Goal: Answer question/provide support: Share knowledge or assist other users

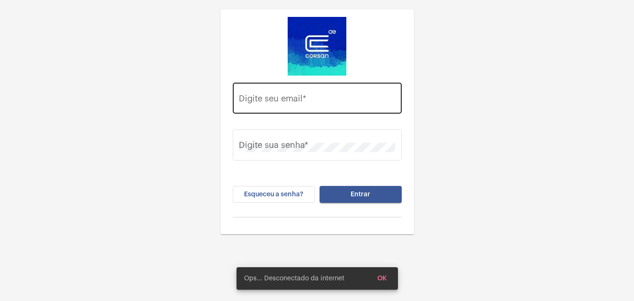
click at [352, 94] on div "Digite seu email *" at bounding box center [317, 96] width 156 height 33
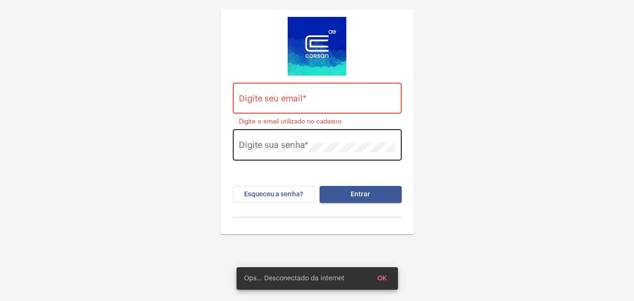
click at [356, 135] on div "Digite sua senha *" at bounding box center [317, 143] width 156 height 33
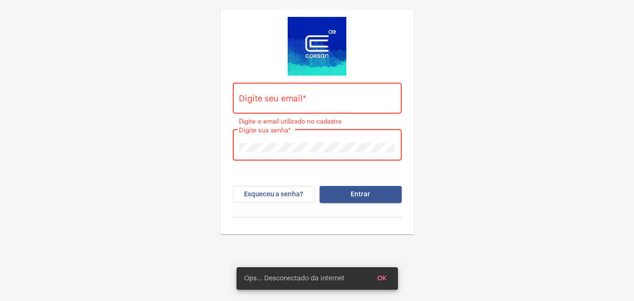
click at [275, 95] on div "Digite seu email *" at bounding box center [317, 96] width 156 height 33
paste input "[PERSON_NAME][EMAIL_ADDRESS][DOMAIN_NAME]"
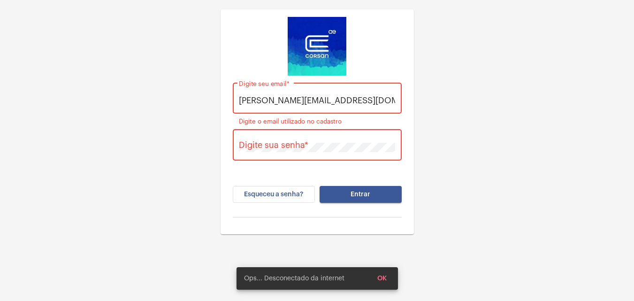
scroll to position [0, 1]
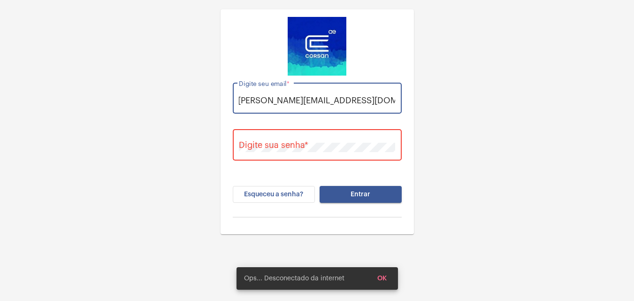
type input "[PERSON_NAME][EMAIL_ADDRESS][DOMAIN_NAME]"
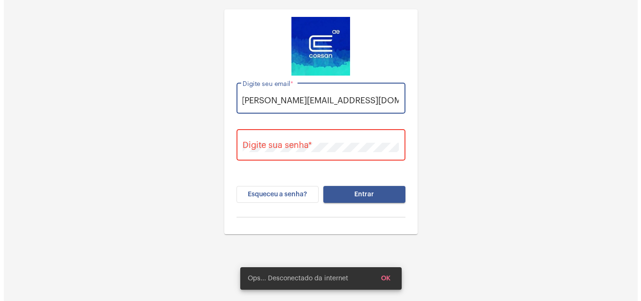
scroll to position [0, 0]
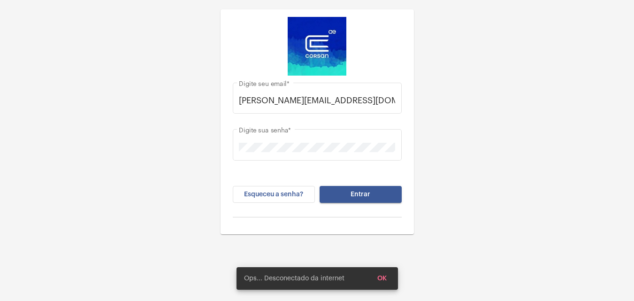
click at [346, 182] on div "[PERSON_NAME][EMAIL_ADDRESS][DOMAIN_NAME] [PERSON_NAME] seu email * Digite sua …" at bounding box center [317, 151] width 178 height 151
click at [355, 186] on button "Entrar" at bounding box center [361, 194] width 82 height 17
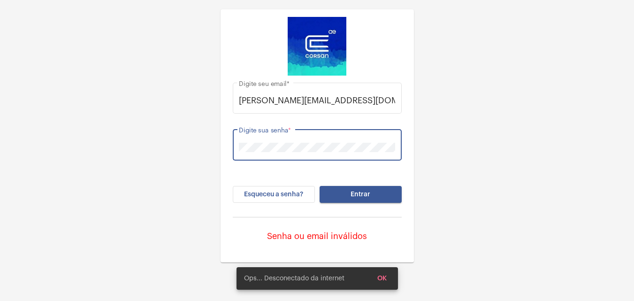
click at [320, 186] on button "Entrar" at bounding box center [361, 194] width 82 height 17
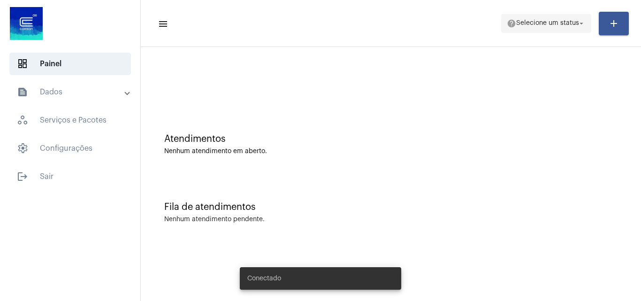
click at [556, 23] on span "Selecione um status" at bounding box center [547, 23] width 63 height 7
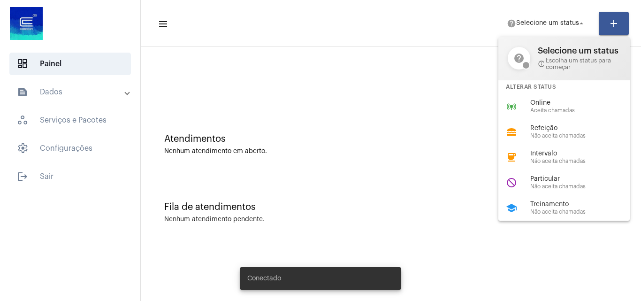
click at [555, 91] on div "Alterar Status" at bounding box center [563, 87] width 131 height 14
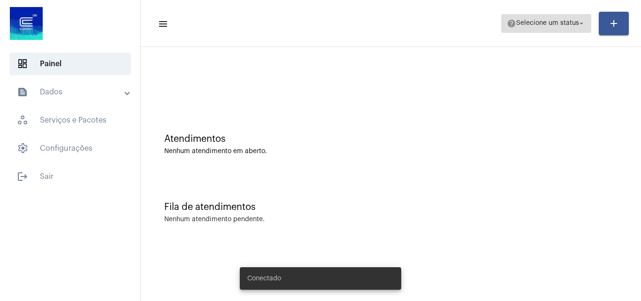
click at [548, 15] on span "help Selecione um status arrow_drop_down" at bounding box center [546, 23] width 79 height 17
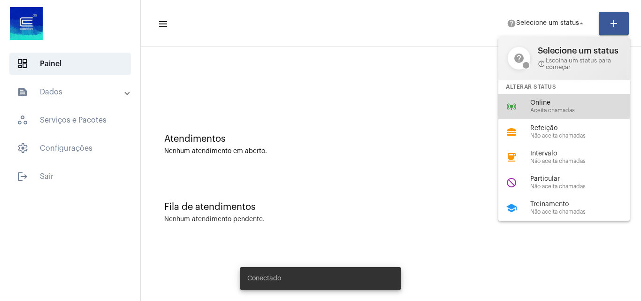
click at [559, 99] on span "Online" at bounding box center [583, 102] width 107 height 7
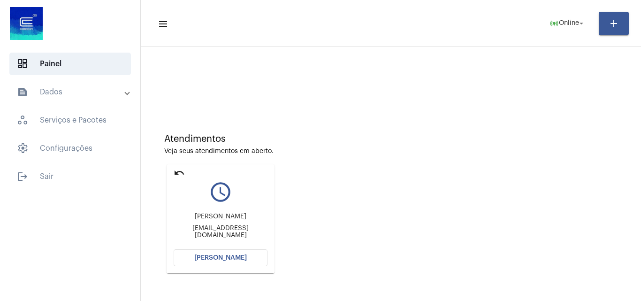
click at [239, 264] on button "[PERSON_NAME]" at bounding box center [221, 257] width 94 height 17
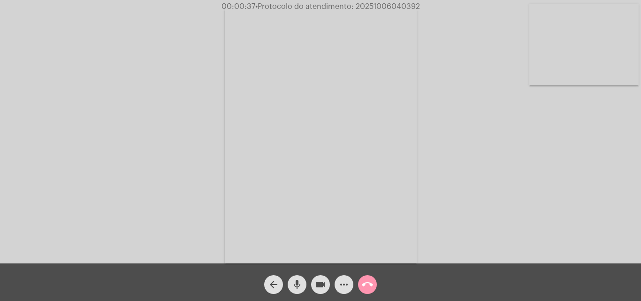
click at [337, 282] on button "more_horiz" at bounding box center [344, 284] width 19 height 19
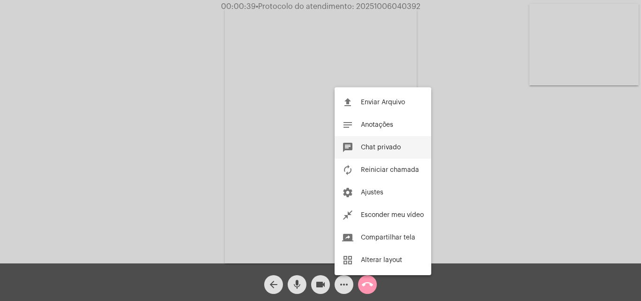
click at [396, 151] on button "chat Chat privado" at bounding box center [383, 147] width 97 height 23
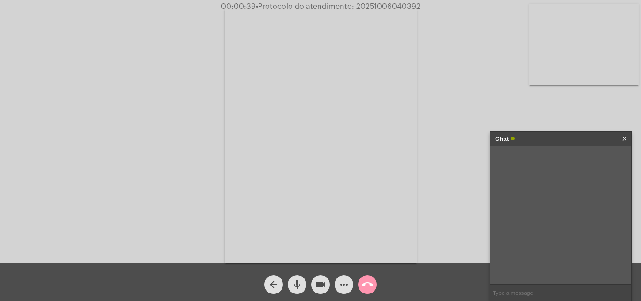
click at [510, 291] on input "text" at bounding box center [560, 292] width 141 height 16
type input "Oi!"
click at [520, 292] on input "text" at bounding box center [560, 292] width 141 height 16
paste input "RG (validade 10 anos) e CPF; E um documento que comprove a posse ou uso do imóv…"
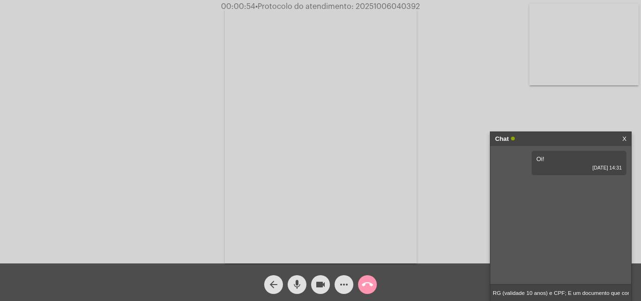
click at [524, 289] on input "RG (validade 10 anos) e CPF; E um documento que comprove a posse ou uso do imóv…" at bounding box center [560, 292] width 141 height 16
click at [518, 292] on input "RG (validade 10 anos) e CPF; E um documento que comprove a posse ou uso do imóv…" at bounding box center [560, 292] width 141 height 16
drag, startPoint x: 518, startPoint y: 292, endPoint x: 371, endPoint y: 281, distance: 147.3
click at [371, 281] on app-call "00:00:57 • Protocolo do atendimento: 20251006040392 Acessando Câmera e Microfon…" at bounding box center [320, 150] width 641 height 301
type input "Social registrado na Junta Comercial;"
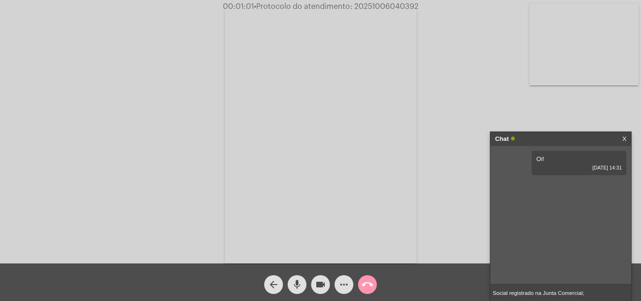
drag, startPoint x: 597, startPoint y: 294, endPoint x: 528, endPoint y: 144, distance: 165.5
click at [398, 292] on app-call "00:01:01 • Protocolo do atendimento: 20251006040392 Acessando Câmera e Microfon…" at bounding box center [320, 150] width 641 height 301
paste input "RG (validade 10 anos) e CPF;"
type input "- RG (validade 10 anos) e CPF;"
paste input "E um documento que comprove a posse ou uso do imóvel, que pode ser o contrato d…"
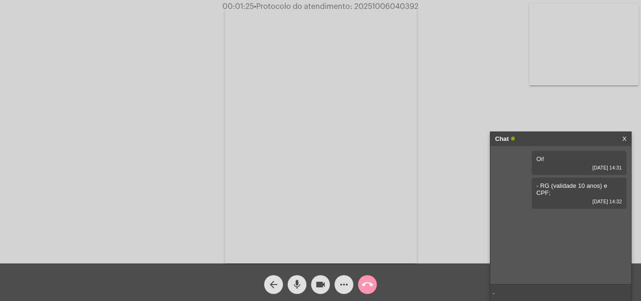
type input "- E um documento que comprove a posse ou uso do imóvel, que pode ser o contrato…"
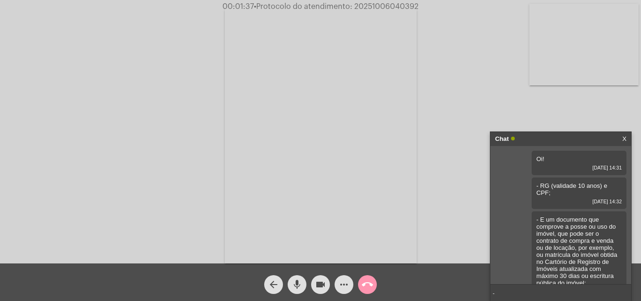
paste input "Se for [PERSON_NAME], apresentar também CNPJ e Contrato Social registrado na Ju…"
type input "- Se for [PERSON_NAME], apresentar também CNPJ e Contrato Social registrado na …"
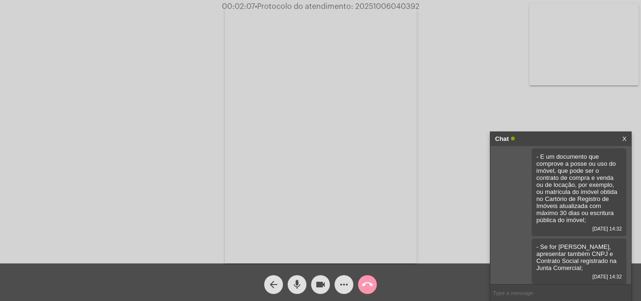
scroll to position [63, 0]
click at [557, 289] on input "text" at bounding box center [560, 292] width 141 height 16
click at [541, 298] on input "text" at bounding box center [560, 292] width 141 height 16
click at [507, 292] on input "text" at bounding box center [560, 292] width 141 height 16
click at [525, 299] on input "text" at bounding box center [560, 292] width 141 height 16
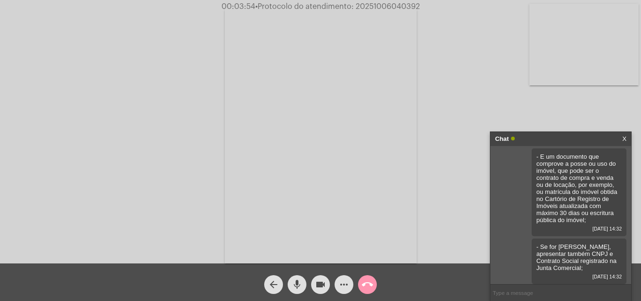
click at [345, 281] on mat-icon "more_horiz" at bounding box center [343, 284] width 11 height 11
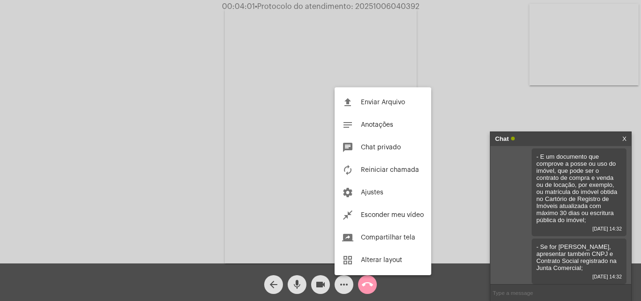
click at [519, 295] on div at bounding box center [320, 150] width 641 height 301
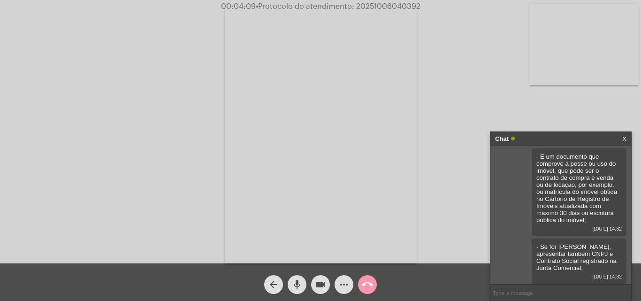
click at [344, 288] on mat-icon "more_horiz" at bounding box center [343, 284] width 11 height 11
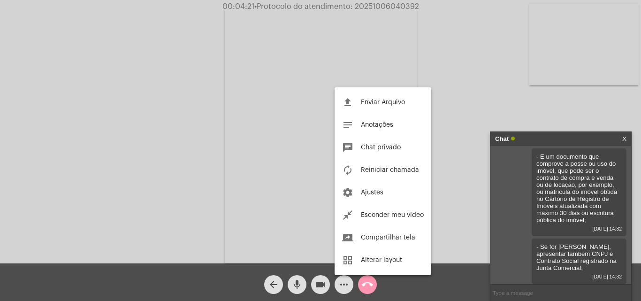
click at [555, 293] on div at bounding box center [320, 150] width 641 height 301
click at [541, 293] on input "text" at bounding box center [560, 292] width 141 height 16
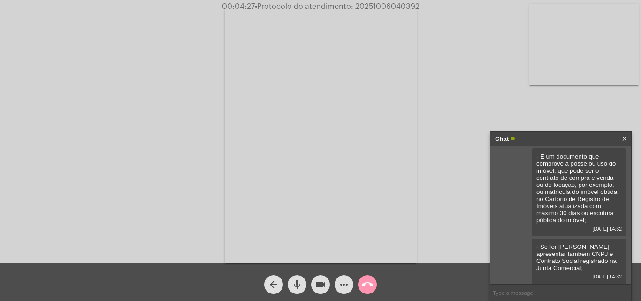
click at [345, 284] on mat-icon "more_horiz" at bounding box center [343, 284] width 11 height 11
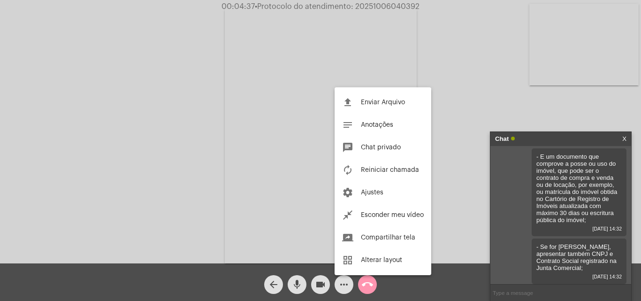
click at [563, 113] on div at bounding box center [320, 150] width 641 height 301
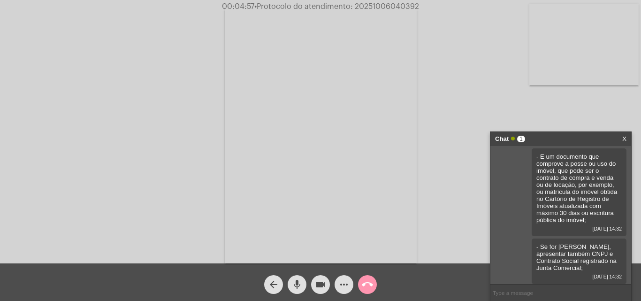
click at [559, 291] on link "[URL][DOMAIN_NAME]" at bounding box center [552, 294] width 65 height 7
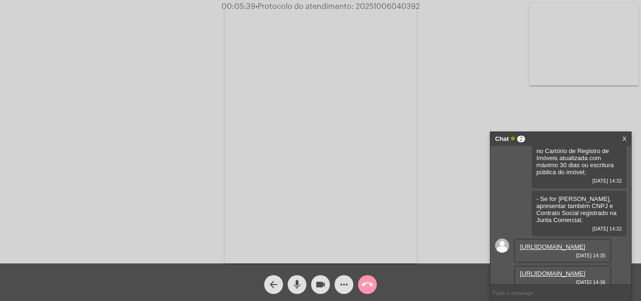
click at [537, 270] on link "[URL][DOMAIN_NAME]" at bounding box center [552, 273] width 65 height 7
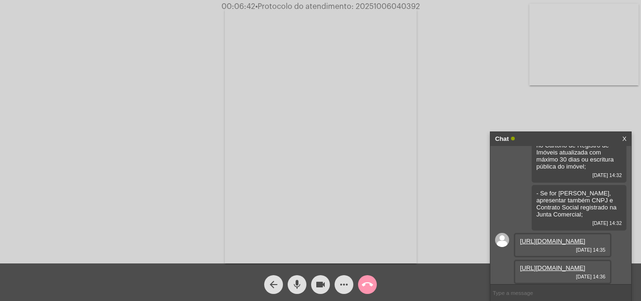
click at [528, 293] on input "text" at bounding box center [560, 292] width 141 height 16
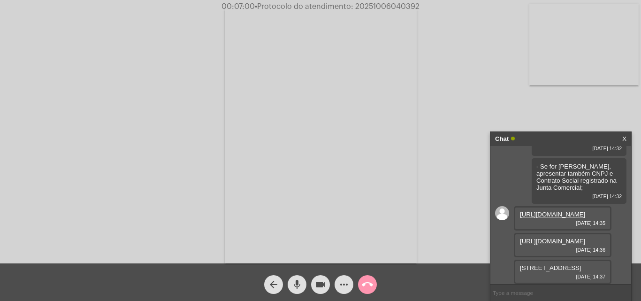
scroll to position [185, 0]
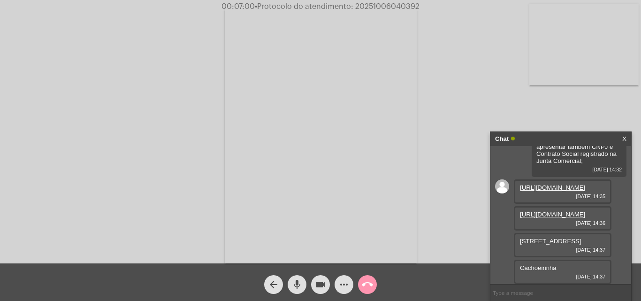
drag, startPoint x: 535, startPoint y: 266, endPoint x: 562, endPoint y: 269, distance: 27.9
click at [562, 245] on span "[STREET_ADDRESS]" at bounding box center [550, 240] width 61 height 7
click at [545, 294] on input "text" at bounding box center [560, 292] width 141 height 16
click at [525, 295] on input "text" at bounding box center [560, 292] width 141 height 16
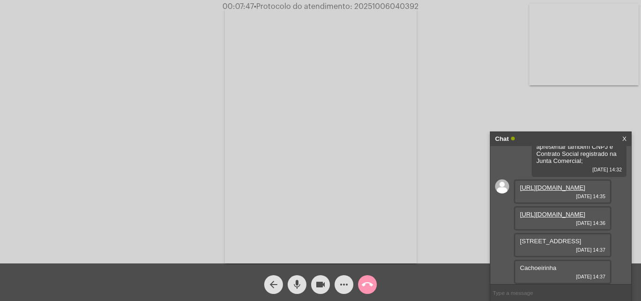
click at [544, 291] on input "text" at bounding box center [560, 292] width 141 height 16
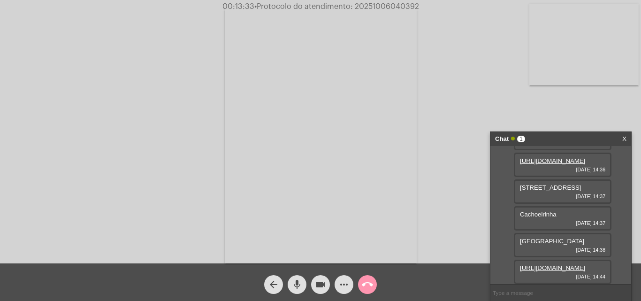
scroll to position [287, 0]
click at [557, 264] on link "[URL][DOMAIN_NAME]" at bounding box center [552, 267] width 65 height 7
click at [305, 283] on button "mic" at bounding box center [297, 284] width 19 height 19
click at [321, 284] on mat-icon "videocam" at bounding box center [320, 284] width 11 height 11
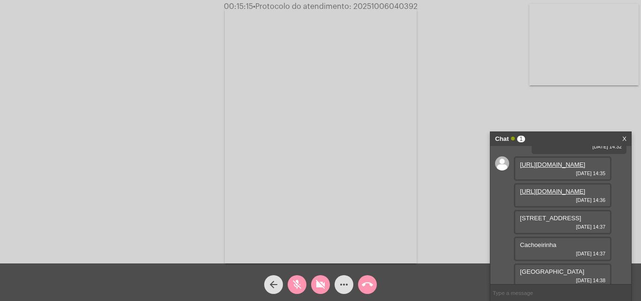
click at [539, 195] on link "[URL][DOMAIN_NAME]" at bounding box center [552, 191] width 65 height 7
click at [306, 284] on button "mic_off" at bounding box center [297, 284] width 19 height 19
click at [321, 283] on mat-icon "videocam_off" at bounding box center [320, 284] width 11 height 11
click at [556, 286] on input "text" at bounding box center [560, 292] width 141 height 16
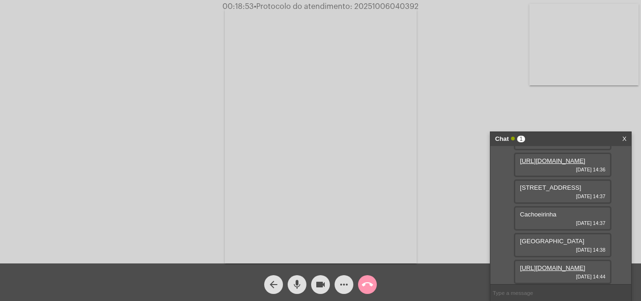
scroll to position [287, 0]
click at [320, 281] on mat-icon "videocam" at bounding box center [320, 284] width 11 height 11
click at [290, 281] on button "mic" at bounding box center [297, 284] width 19 height 19
click at [305, 282] on button "mic_off" at bounding box center [297, 284] width 19 height 19
click at [325, 284] on mat-icon "videocam_off" at bounding box center [320, 284] width 11 height 11
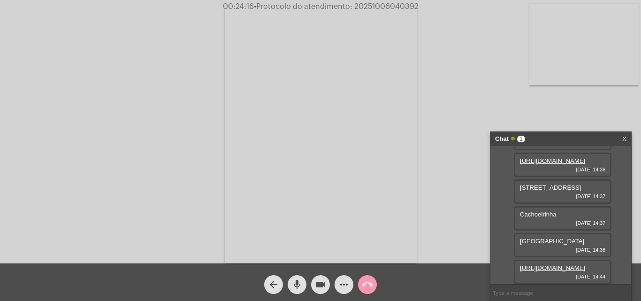
click at [532, 291] on input "text" at bounding box center [560, 292] width 141 height 16
drag, startPoint x: 566, startPoint y: 277, endPoint x: 604, endPoint y: 277, distance: 38.0
click at [604, 277] on span "[DATE] 14:44" at bounding box center [562, 277] width 85 height 6
click at [569, 289] on input "text" at bounding box center [560, 292] width 141 height 16
click at [346, 290] on mat-icon "more_horiz" at bounding box center [343, 284] width 11 height 11
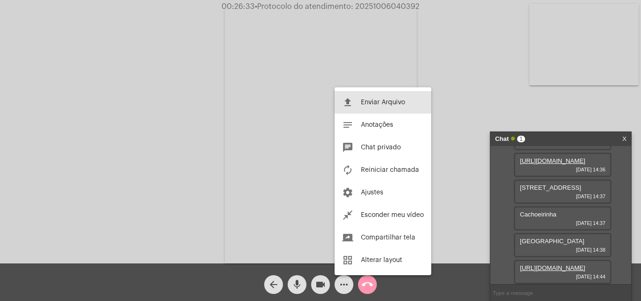
click at [390, 100] on span "Enviar Arquivo" at bounding box center [383, 102] width 44 height 7
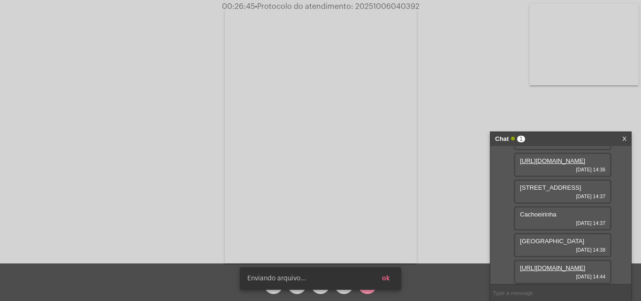
click at [387, 277] on span "ok" at bounding box center [386, 278] width 8 height 7
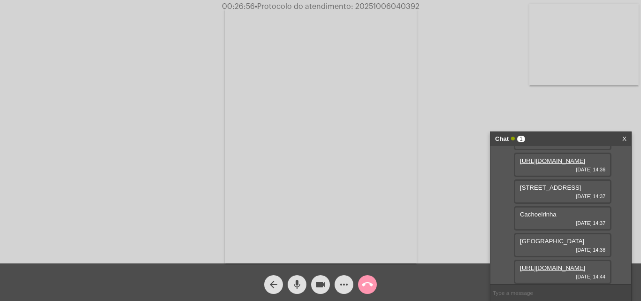
click at [565, 288] on input "text" at bounding box center [560, 292] width 141 height 16
click at [547, 296] on input "text" at bounding box center [560, 292] width 141 height 16
click at [511, 287] on input "text" at bounding box center [560, 292] width 141 height 16
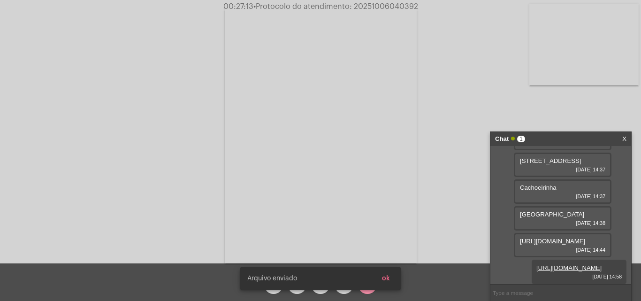
scroll to position [335, 0]
click at [390, 279] on button "ok" at bounding box center [386, 278] width 23 height 17
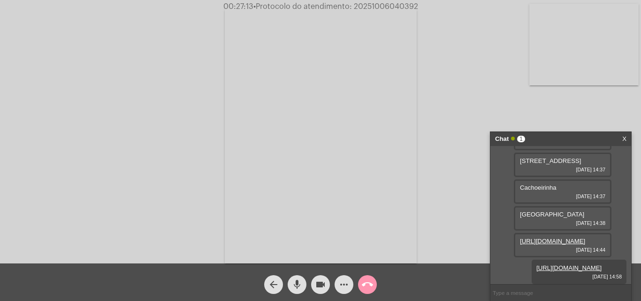
click at [516, 287] on input "text" at bounding box center [560, 292] width 141 height 16
click at [530, 290] on input "text" at bounding box center [560, 292] width 141 height 16
click at [367, 289] on mat-icon "call_end" at bounding box center [367, 284] width 11 height 11
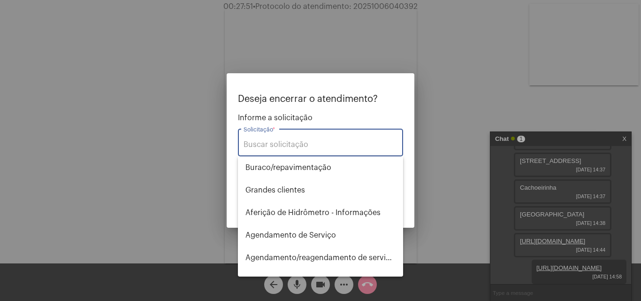
click at [352, 133] on div "Solicitação *" at bounding box center [321, 142] width 154 height 30
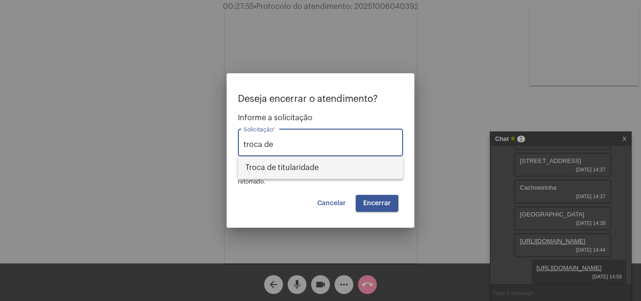
click at [358, 170] on span "Troca de titularidade" at bounding box center [320, 167] width 150 height 23
type input "Troca de titularidade"
click at [376, 206] on span "Encerrar" at bounding box center [377, 203] width 28 height 7
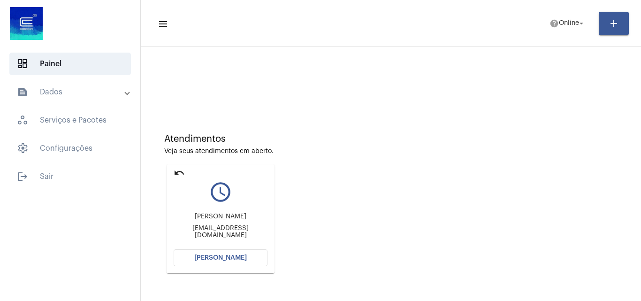
click at [254, 254] on button "[PERSON_NAME]" at bounding box center [221, 257] width 94 height 17
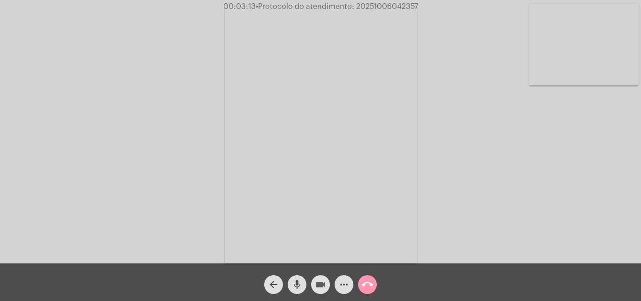
click at [322, 284] on mat-icon "videocam" at bounding box center [320, 284] width 11 height 11
click at [298, 283] on mat-icon "mic" at bounding box center [296, 284] width 11 height 11
click at [296, 279] on mat-icon "mic_off" at bounding box center [296, 284] width 11 height 11
click at [315, 279] on mat-icon "videocam_off" at bounding box center [320, 284] width 11 height 11
click at [342, 279] on mat-icon "more_horiz" at bounding box center [343, 284] width 11 height 11
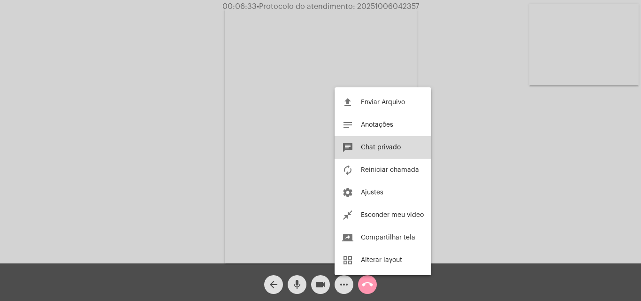
click at [383, 145] on span "Chat privado" at bounding box center [381, 147] width 40 height 7
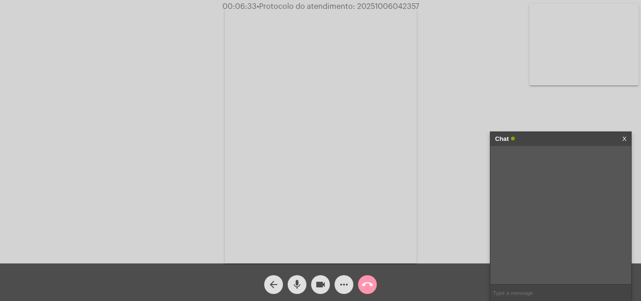
click at [528, 291] on input "text" at bounding box center [560, 292] width 141 height 16
type input "Oi!"
click at [349, 275] on span "more_horiz" at bounding box center [343, 284] width 11 height 19
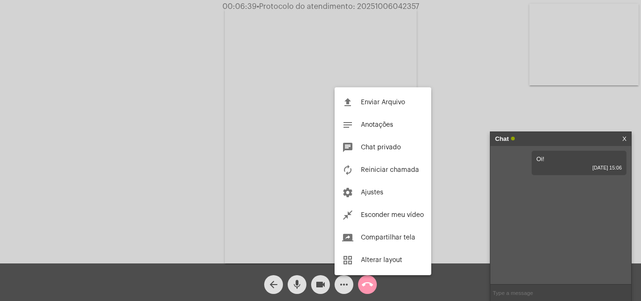
click at [496, 252] on div at bounding box center [320, 150] width 641 height 301
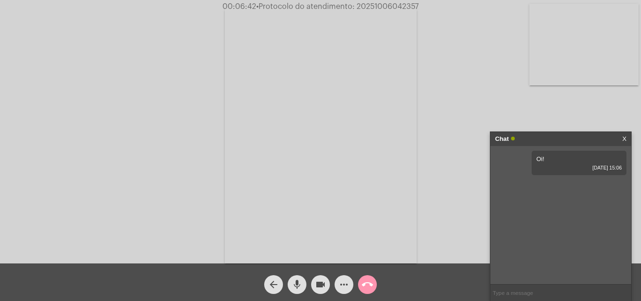
click at [352, 283] on button "more_horiz" at bounding box center [344, 284] width 19 height 19
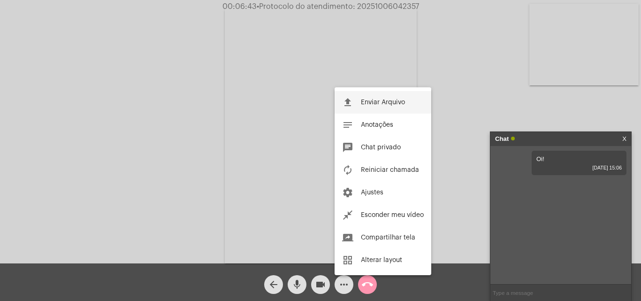
click at [386, 104] on span "Enviar Arquivo" at bounding box center [383, 102] width 44 height 7
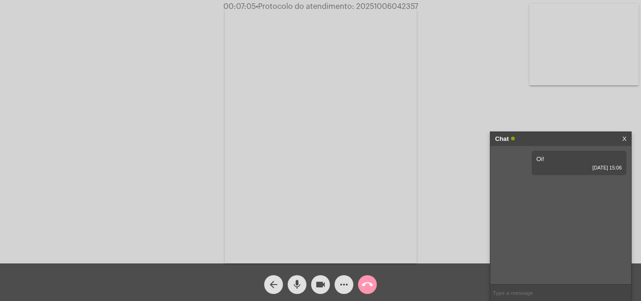
click at [342, 289] on mat-icon "more_horiz" at bounding box center [343, 284] width 11 height 11
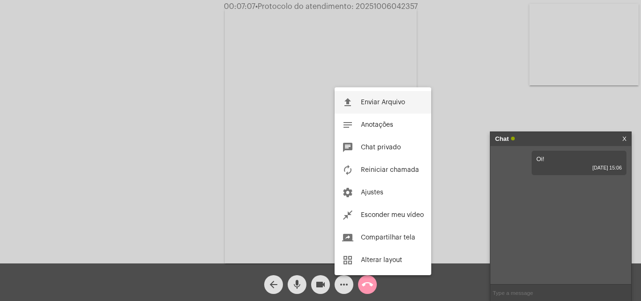
click at [376, 105] on span "Enviar Arquivo" at bounding box center [383, 102] width 44 height 7
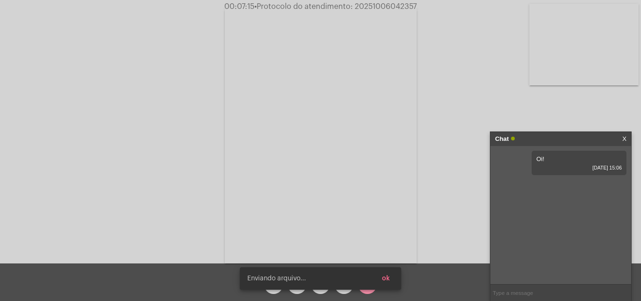
click at [390, 278] on span "ok" at bounding box center [386, 278] width 8 height 7
click at [392, 281] on button "ok" at bounding box center [386, 278] width 23 height 17
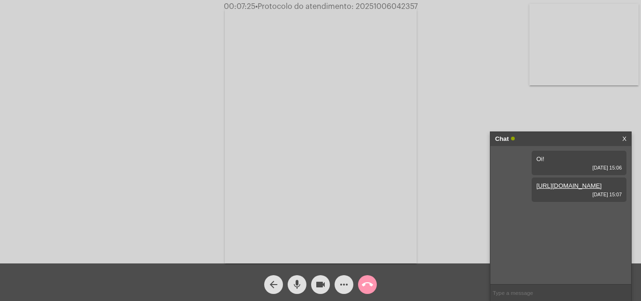
click at [547, 286] on input "text" at bounding box center [560, 292] width 141 height 16
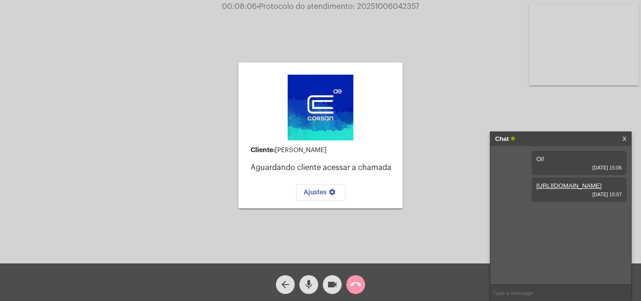
click at [546, 292] on input "text" at bounding box center [560, 292] width 141 height 16
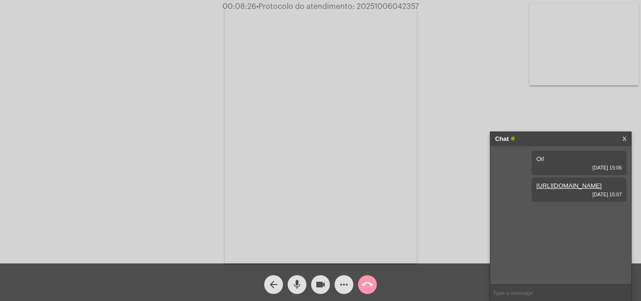
click at [529, 288] on input "text" at bounding box center [560, 292] width 141 height 16
click at [518, 296] on input "text" at bounding box center [560, 292] width 141 height 16
click at [373, 283] on button "call_end" at bounding box center [367, 284] width 19 height 19
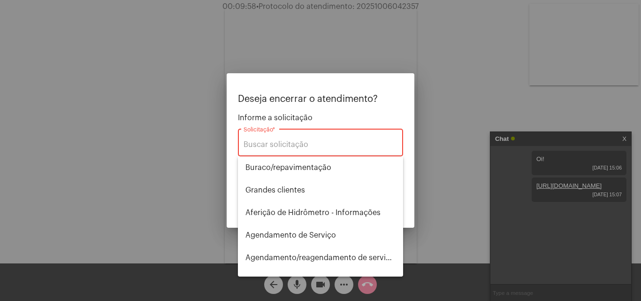
click at [360, 128] on div "Solicitação *" at bounding box center [321, 142] width 154 height 30
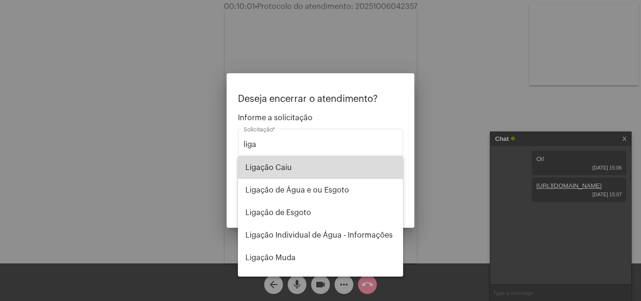
click at [345, 163] on span "Ligação Caiu" at bounding box center [320, 167] width 150 height 23
type input "Ligação Caiu"
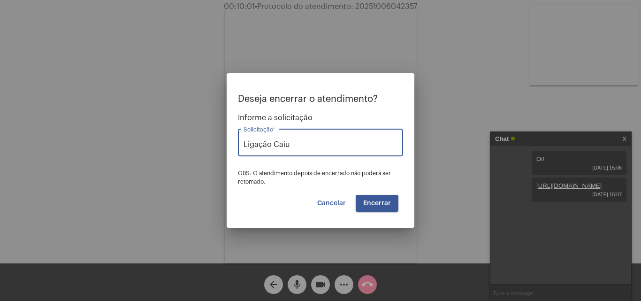
click at [375, 200] on span "Encerrar" at bounding box center [377, 203] width 28 height 7
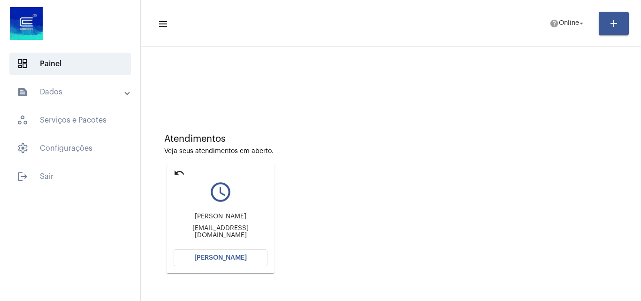
click at [240, 254] on span "[PERSON_NAME]" at bounding box center [220, 257] width 53 height 7
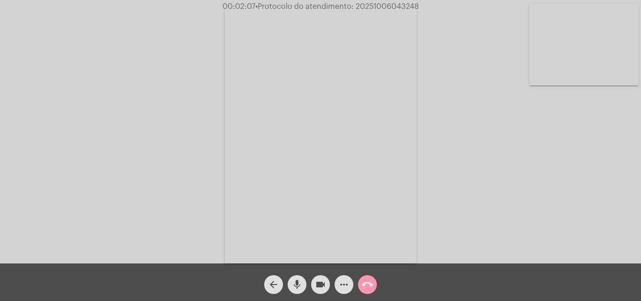
click at [349, 286] on mat-icon "more_horiz" at bounding box center [343, 284] width 11 height 11
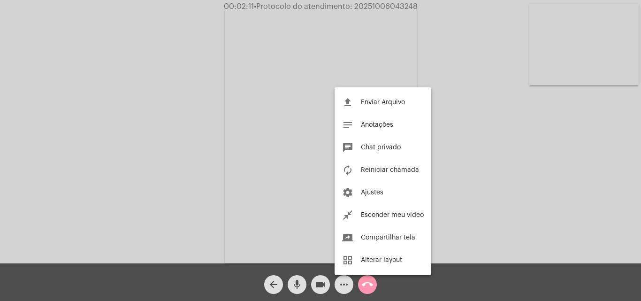
click at [485, 149] on div at bounding box center [320, 150] width 641 height 301
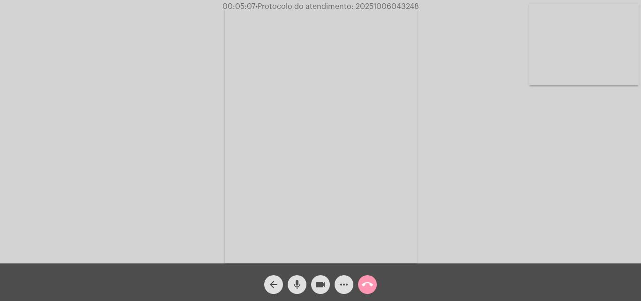
click at [321, 281] on mat-icon "videocam" at bounding box center [320, 284] width 11 height 11
click at [298, 281] on mat-icon "mic" at bounding box center [296, 284] width 11 height 11
click at [306, 288] on div "mic_off" at bounding box center [296, 281] width 23 height 23
click at [312, 281] on button "videocam_off" at bounding box center [320, 284] width 19 height 19
drag, startPoint x: 281, startPoint y: 112, endPoint x: 286, endPoint y: 115, distance: 5.2
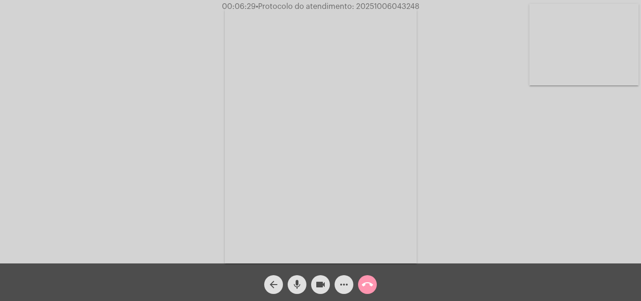
click at [286, 115] on video at bounding box center [321, 135] width 192 height 256
click at [294, 288] on mat-icon "mic" at bounding box center [296, 284] width 11 height 11
click at [315, 287] on mat-icon "videocam" at bounding box center [320, 284] width 11 height 11
click at [298, 283] on mat-icon "mic_off" at bounding box center [296, 284] width 11 height 11
click at [317, 283] on mat-icon "videocam_off" at bounding box center [320, 284] width 11 height 11
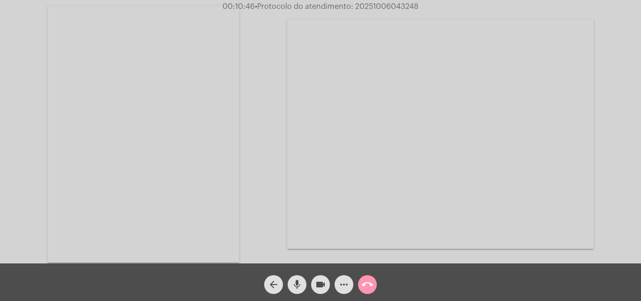
click at [294, 284] on mat-icon "mic" at bounding box center [296, 284] width 11 height 11
click at [311, 284] on div "videocam" at bounding box center [320, 281] width 23 height 23
click at [299, 282] on mat-icon "mic_off" at bounding box center [296, 284] width 11 height 11
click at [317, 282] on mat-icon "videocam_off" at bounding box center [320, 284] width 11 height 11
click at [344, 289] on mat-icon "more_horiz" at bounding box center [343, 284] width 11 height 11
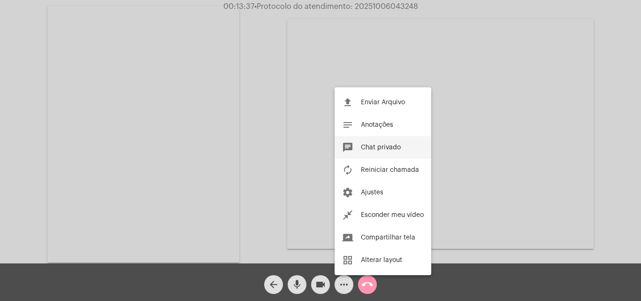
click at [396, 148] on span "Chat privado" at bounding box center [381, 147] width 40 height 7
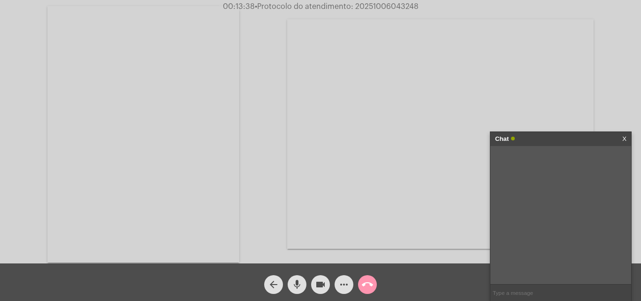
drag, startPoint x: 528, startPoint y: 287, endPoint x: 535, endPoint y: 294, distance: 9.3
click at [528, 288] on input "text" at bounding box center [560, 292] width 141 height 16
type input "Oi!"
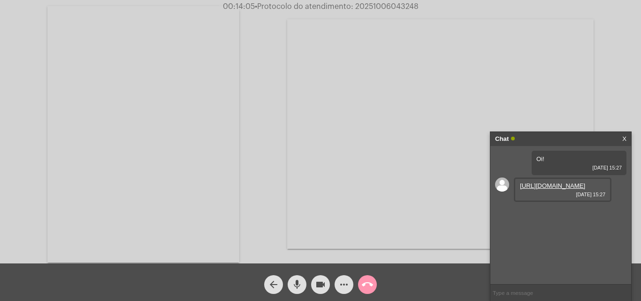
click at [544, 298] on input "text" at bounding box center [560, 292] width 141 height 16
click at [538, 189] on link "[URL][DOMAIN_NAME]" at bounding box center [552, 185] width 65 height 7
click at [303, 286] on button "mic" at bounding box center [297, 284] width 19 height 19
click at [320, 288] on mat-icon "videocam" at bounding box center [320, 284] width 11 height 11
click at [571, 216] on link "[URL][DOMAIN_NAME]" at bounding box center [552, 212] width 65 height 7
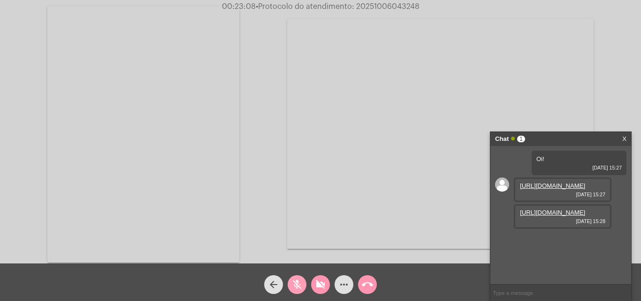
click at [303, 288] on button "mic_off" at bounding box center [297, 284] width 19 height 19
click at [312, 288] on button "videocam_off" at bounding box center [320, 284] width 19 height 19
click at [302, 284] on mat-icon "mic" at bounding box center [296, 284] width 11 height 11
click at [321, 283] on mat-icon "videocam" at bounding box center [320, 284] width 11 height 11
click at [301, 283] on mat-icon "mic_off" at bounding box center [296, 284] width 11 height 11
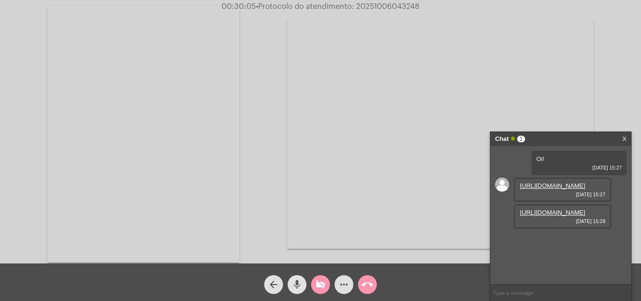
click at [318, 284] on mat-icon "videocam_off" at bounding box center [320, 284] width 11 height 11
click at [301, 277] on span "mic" at bounding box center [296, 284] width 11 height 19
click at [315, 279] on mat-icon "videocam" at bounding box center [320, 284] width 11 height 11
click at [296, 283] on mat-icon "mic_off" at bounding box center [296, 284] width 11 height 11
click at [314, 286] on button "videocam_off" at bounding box center [320, 284] width 19 height 19
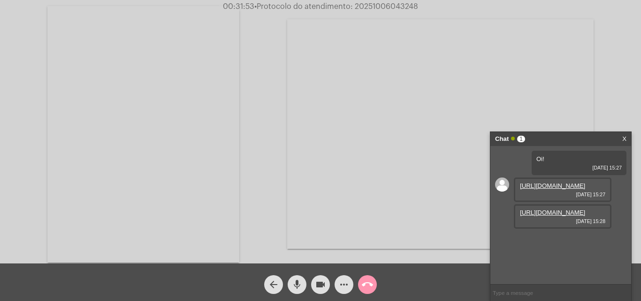
click at [372, 286] on mat-icon "call_end" at bounding box center [367, 284] width 11 height 11
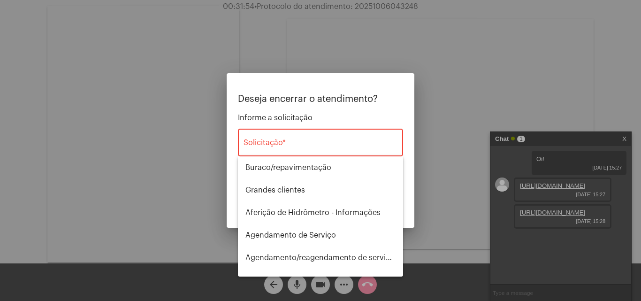
click at [311, 130] on div "Solicitação *" at bounding box center [321, 142] width 154 height 30
click at [317, 146] on input "Solicitação *" at bounding box center [321, 144] width 154 height 8
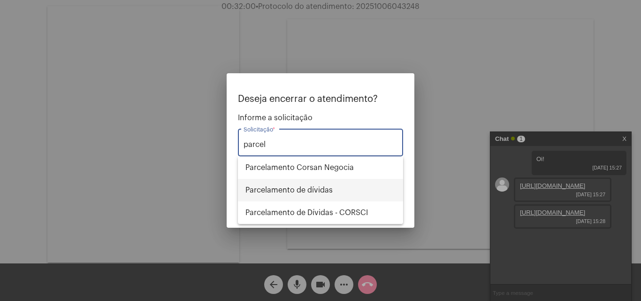
click at [306, 190] on span "Parcelamento de dívidas" at bounding box center [320, 190] width 150 height 23
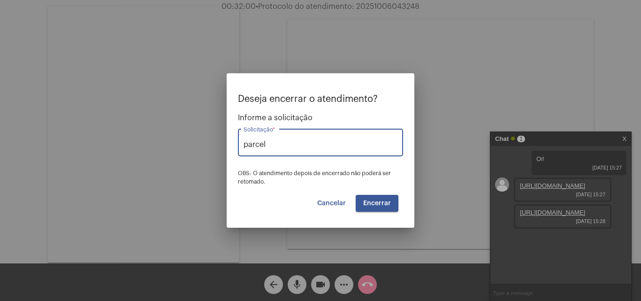
type input "Parcelamento de dívidas"
click at [379, 205] on span "Encerrar" at bounding box center [377, 203] width 28 height 7
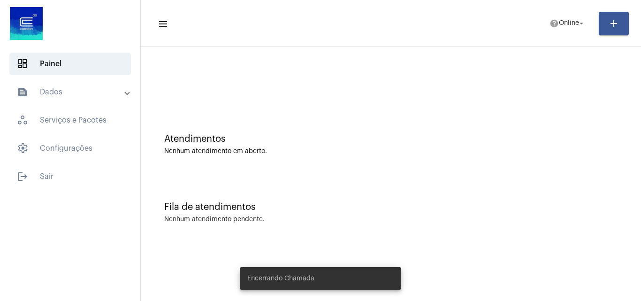
click at [548, 5] on mat-toolbar "menu help Online arrow_drop_down add" at bounding box center [391, 23] width 500 height 47
click at [554, 22] on mat-icon "help" at bounding box center [554, 23] width 9 height 9
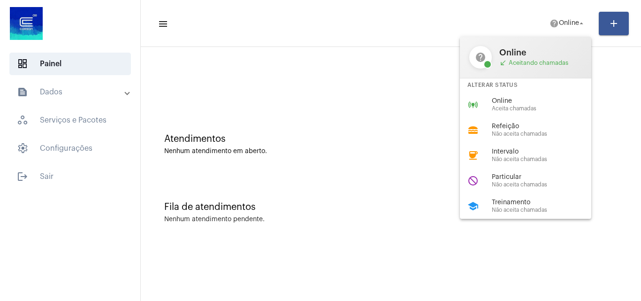
click at [523, 99] on span "Online" at bounding box center [545, 101] width 107 height 7
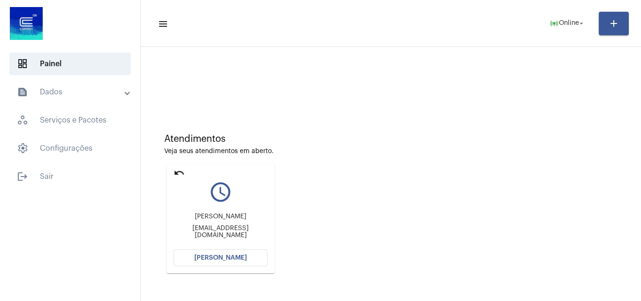
click at [222, 267] on mat-card "undo query_builder [PERSON_NAME] [EMAIL_ADDRESS][DOMAIN_NAME] [PERSON_NAME]" at bounding box center [221, 218] width 108 height 109
click at [224, 258] on span "[PERSON_NAME]" at bounding box center [220, 257] width 53 height 7
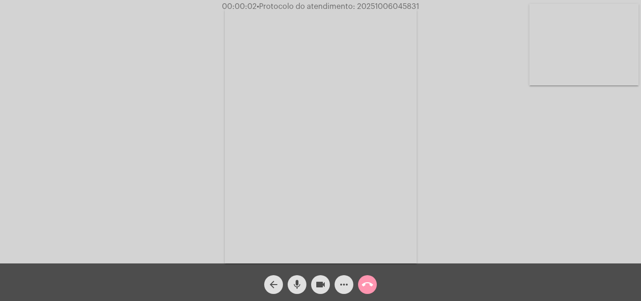
click at [578, 62] on video at bounding box center [583, 45] width 109 height 82
click at [299, 287] on mat-icon "mic" at bounding box center [296, 284] width 11 height 11
click at [317, 282] on mat-icon "videocam" at bounding box center [320, 284] width 11 height 11
click at [294, 287] on mat-icon "mic_off" at bounding box center [296, 284] width 11 height 11
click at [314, 285] on button "videocam_off" at bounding box center [320, 284] width 19 height 19
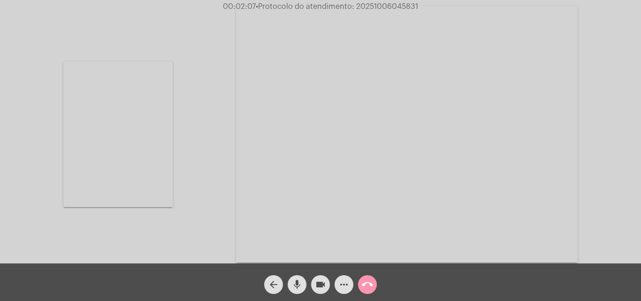
click at [277, 281] on mat-icon "arrow_back" at bounding box center [273, 284] width 11 height 11
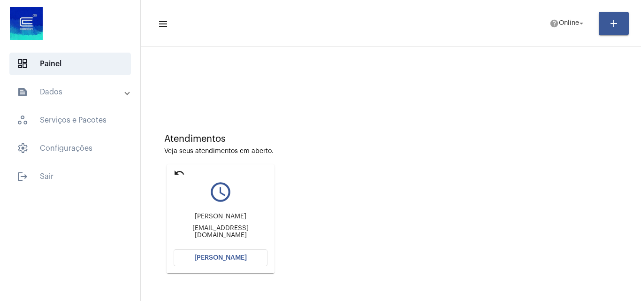
click at [180, 171] on mat-icon "undo" at bounding box center [179, 172] width 11 height 11
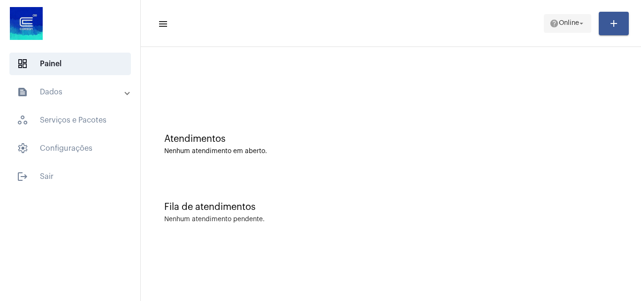
click at [568, 24] on span "Online" at bounding box center [569, 23] width 20 height 7
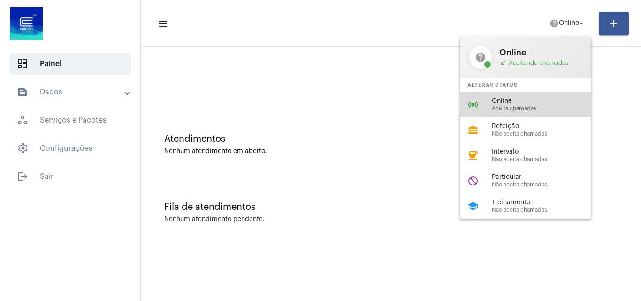
click at [543, 96] on div "online_prediction Online Aceita chamadas" at bounding box center [533, 104] width 146 height 25
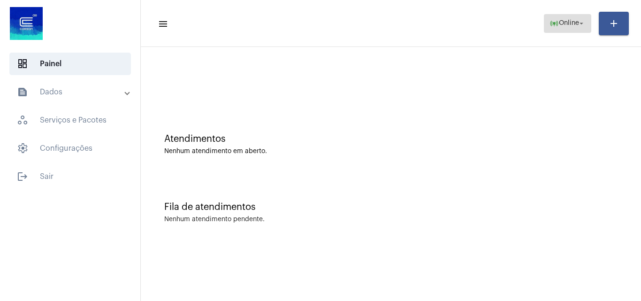
click at [550, 27] on mat-icon "online_prediction" at bounding box center [554, 23] width 9 height 9
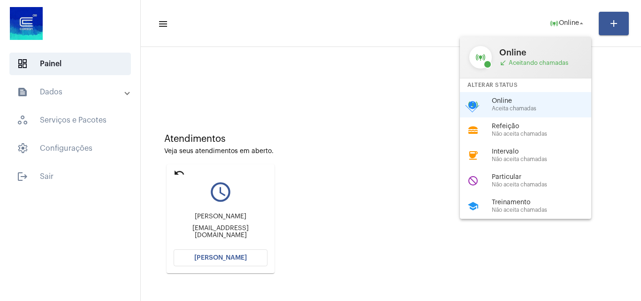
click at [637, 111] on div at bounding box center [320, 150] width 641 height 301
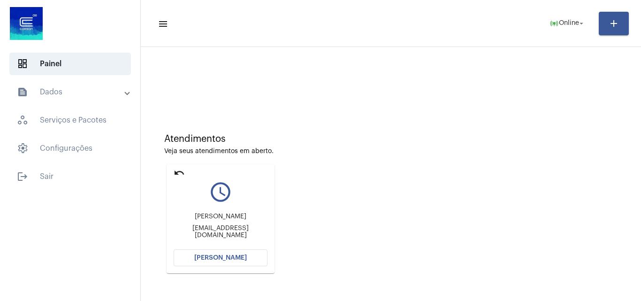
click at [182, 176] on mat-icon "undo" at bounding box center [179, 172] width 11 height 11
click at [574, 24] on span "Online" at bounding box center [569, 23] width 20 height 7
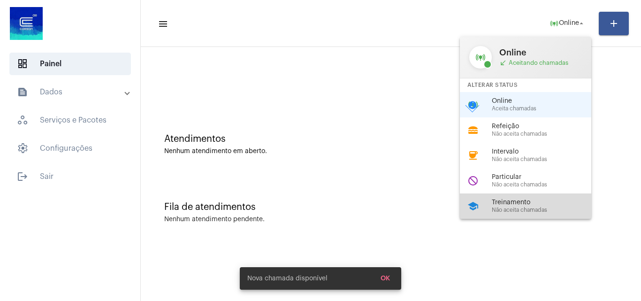
click at [542, 200] on span "Treinamento" at bounding box center [545, 202] width 107 height 7
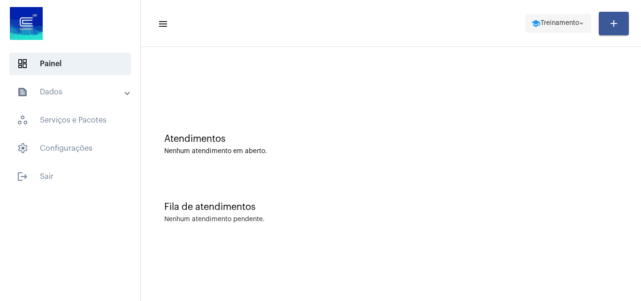
click at [541, 20] on span "Treinamento" at bounding box center [560, 23] width 38 height 7
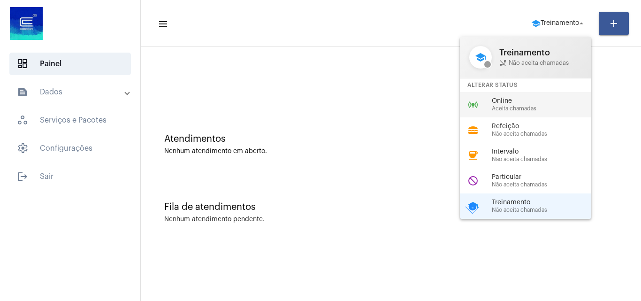
click at [535, 96] on div "online_prediction Online Aceita chamadas" at bounding box center [533, 104] width 146 height 25
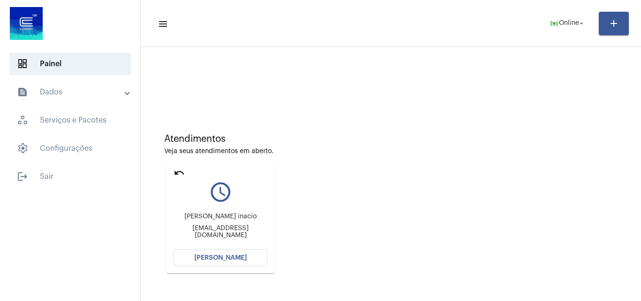
click at [245, 266] on mat-card "undo query_builder gabriela portaluppi inacio gaportaluppi@gmail.com Abrir Cham…" at bounding box center [221, 218] width 108 height 109
click at [248, 257] on button "[PERSON_NAME]" at bounding box center [221, 257] width 94 height 17
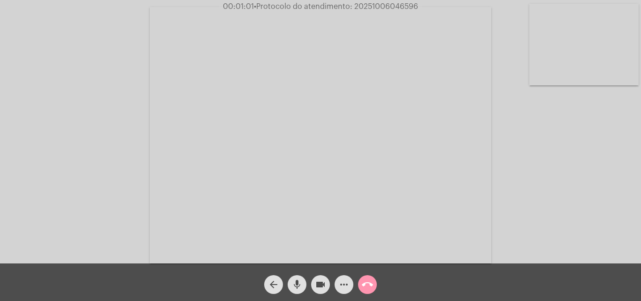
click at [341, 284] on mat-icon "more_horiz" at bounding box center [343, 284] width 11 height 11
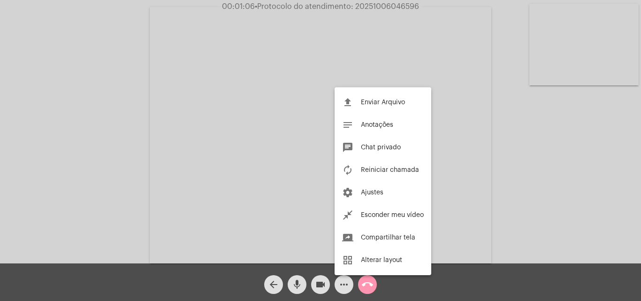
click at [532, 236] on div at bounding box center [320, 150] width 641 height 301
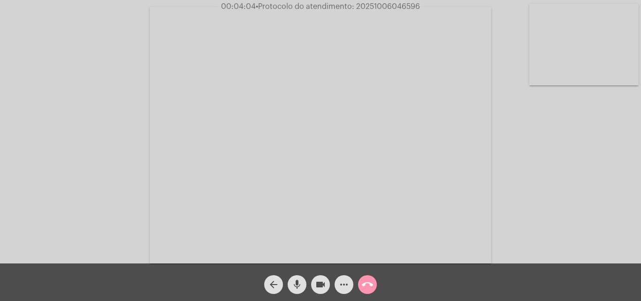
click at [324, 284] on mat-icon "videocam" at bounding box center [320, 284] width 11 height 11
click at [294, 288] on mat-icon "mic" at bounding box center [296, 284] width 11 height 11
click at [293, 283] on mat-icon "mic_off" at bounding box center [296, 284] width 11 height 11
click at [316, 283] on mat-icon "videocam_off" at bounding box center [320, 284] width 11 height 11
click at [314, 283] on button "videocam" at bounding box center [320, 284] width 19 height 19
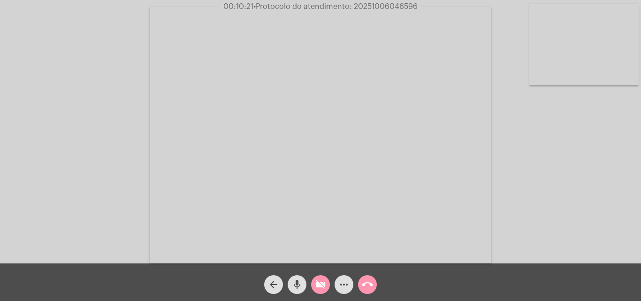
click at [301, 283] on mat-icon "mic" at bounding box center [296, 284] width 11 height 11
click at [303, 288] on button "mic_off" at bounding box center [297, 284] width 19 height 19
click at [313, 287] on button "videocam_off" at bounding box center [320, 284] width 19 height 19
click at [347, 283] on mat-icon "more_horiz" at bounding box center [343, 284] width 11 height 11
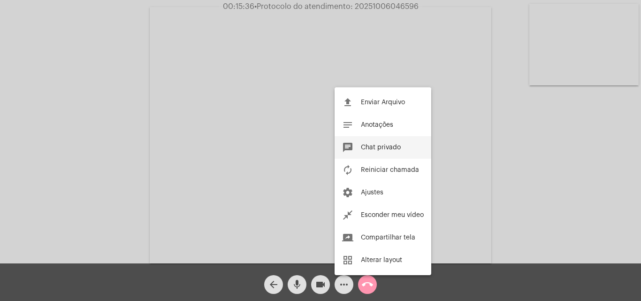
click at [396, 142] on button "chat Chat privado" at bounding box center [383, 147] width 97 height 23
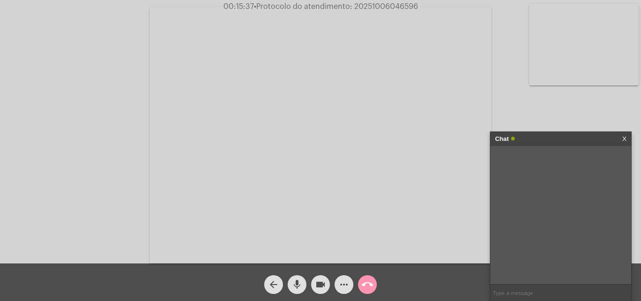
click at [538, 293] on input "text" at bounding box center [560, 292] width 141 height 16
type input "Oi!"
click at [530, 295] on input "text" at bounding box center [560, 292] width 141 height 16
click at [341, 286] on mat-icon "more_horiz" at bounding box center [343, 284] width 11 height 11
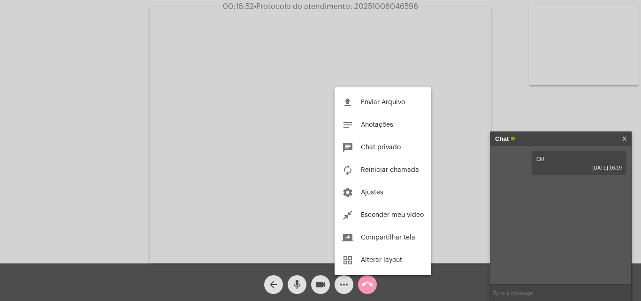
click at [523, 290] on div at bounding box center [320, 150] width 641 height 301
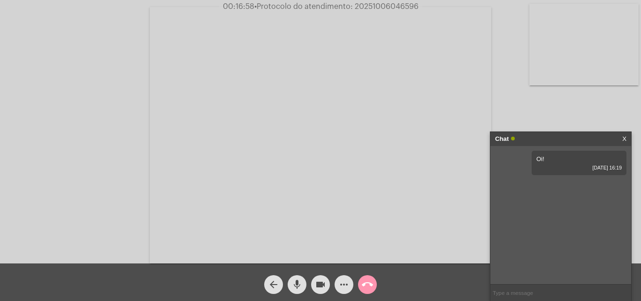
click at [522, 291] on input "text" at bounding box center [560, 292] width 141 height 16
click at [545, 189] on link "https://web.whatsapp.com/b520bac5-9445-478d-80d3-f7c6964be474" at bounding box center [566, 185] width 65 height 7
click at [535, 294] on input "text" at bounding box center [560, 292] width 141 height 16
click at [536, 289] on input "text" at bounding box center [560, 292] width 141 height 16
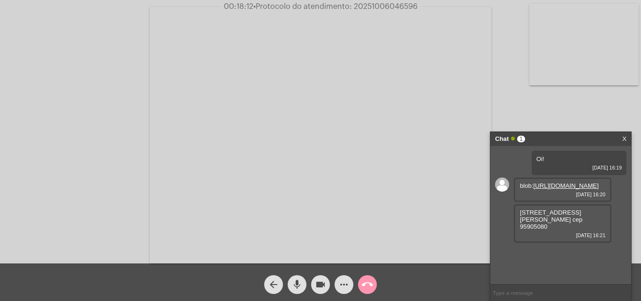
click at [540, 287] on input "text" at bounding box center [560, 292] width 141 height 16
drag, startPoint x: 593, startPoint y: 268, endPoint x: 520, endPoint y: 267, distance: 73.7
click at [520, 267] on div "Gabriela Portaluppi Inacio 06/10/2025 16:21" at bounding box center [563, 257] width 98 height 24
copy span "Gabriela Portaluppi Inacio"
click at [528, 284] on input "text" at bounding box center [560, 292] width 141 height 16
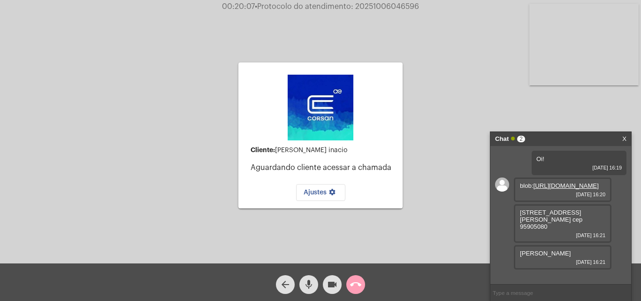
click at [354, 286] on mat-icon "call_end" at bounding box center [355, 284] width 11 height 11
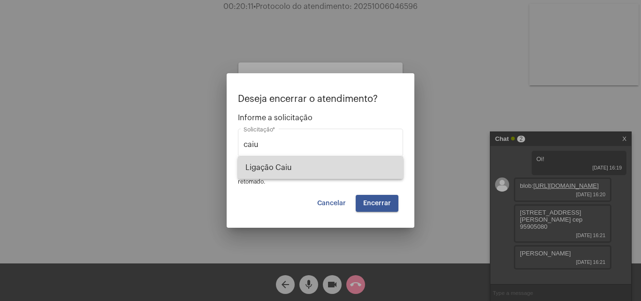
click at [384, 164] on span "Ligação Caiu" at bounding box center [320, 167] width 150 height 23
type input "Ligação Caiu"
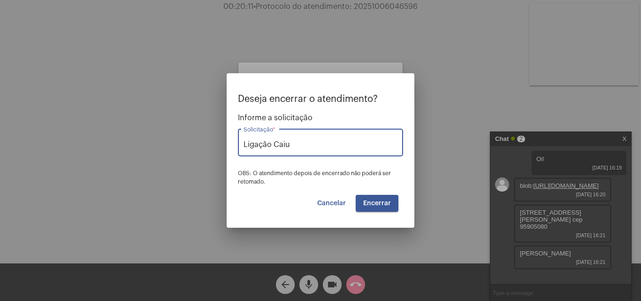
click at [377, 203] on span "Encerrar" at bounding box center [377, 203] width 28 height 7
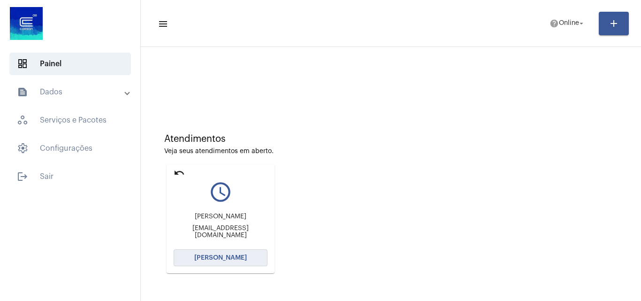
click at [225, 262] on button "[PERSON_NAME]" at bounding box center [221, 257] width 94 height 17
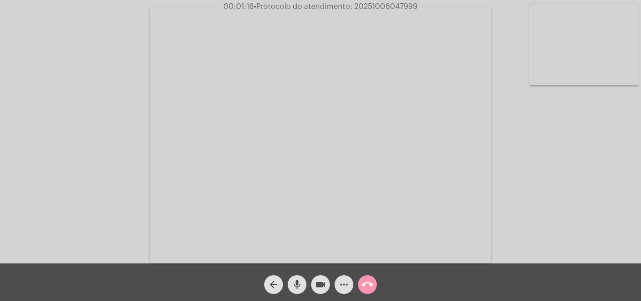
drag, startPoint x: 298, startPoint y: 286, endPoint x: 310, endPoint y: 285, distance: 12.2
click at [298, 286] on mat-icon "mic" at bounding box center [296, 284] width 11 height 11
click at [312, 285] on button "videocam" at bounding box center [320, 284] width 19 height 19
click at [322, 285] on mat-icon "videocam_off" at bounding box center [320, 284] width 11 height 11
click at [310, 285] on div "videocam" at bounding box center [320, 281] width 23 height 23
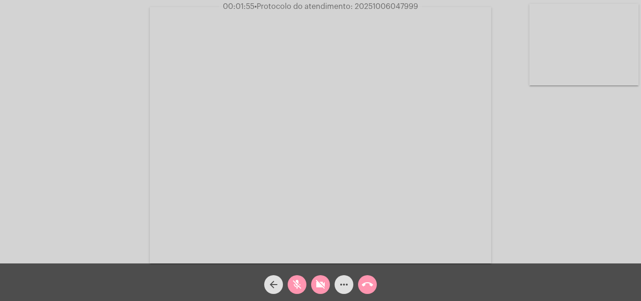
click at [300, 286] on mat-icon "mic_off" at bounding box center [296, 284] width 11 height 11
click at [319, 286] on mat-icon "videocam_off" at bounding box center [320, 284] width 11 height 11
drag, startPoint x: 271, startPoint y: 97, endPoint x: 245, endPoint y: 98, distance: 25.3
click at [245, 98] on video at bounding box center [321, 135] width 342 height 256
drag, startPoint x: 306, startPoint y: 286, endPoint x: 321, endPoint y: 284, distance: 15.7
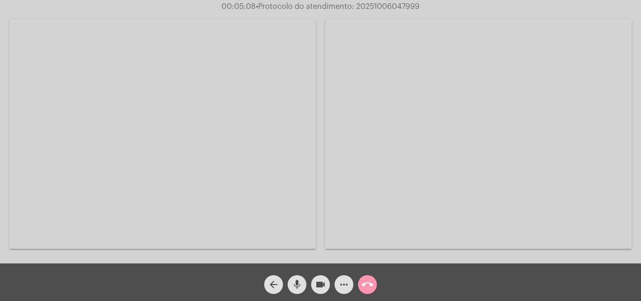
click at [306, 286] on button "mic" at bounding box center [297, 284] width 19 height 19
click at [321, 284] on mat-icon "videocam" at bounding box center [320, 284] width 11 height 11
click at [305, 279] on button "mic_off" at bounding box center [297, 284] width 19 height 19
click at [317, 283] on mat-icon "videocam_off" at bounding box center [320, 284] width 11 height 11
drag, startPoint x: 322, startPoint y: 285, endPoint x: 296, endPoint y: 285, distance: 26.8
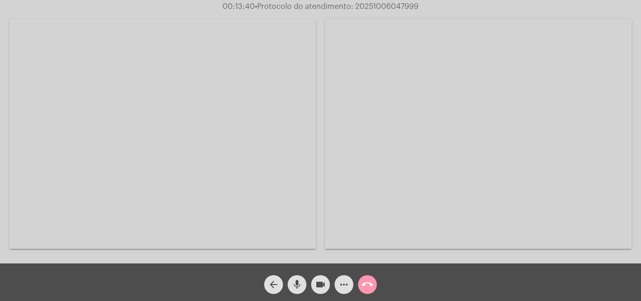
click at [322, 285] on mat-icon "videocam" at bounding box center [320, 284] width 11 height 11
click at [296, 285] on mat-icon "mic" at bounding box center [296, 284] width 11 height 11
click at [303, 283] on button "mic_off" at bounding box center [297, 284] width 19 height 19
click at [324, 287] on mat-icon "videocam_off" at bounding box center [320, 284] width 11 height 11
click at [297, 283] on mat-icon "mic" at bounding box center [296, 284] width 11 height 11
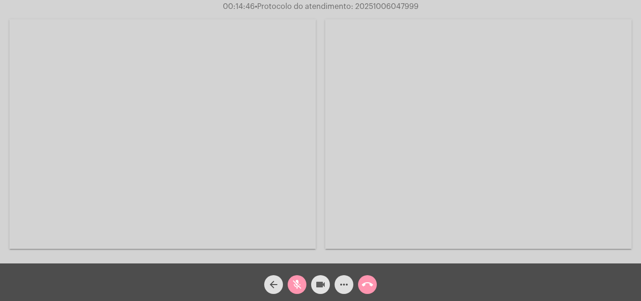
click at [316, 280] on mat-icon "videocam" at bounding box center [320, 284] width 11 height 11
click at [299, 283] on mat-icon "mic_off" at bounding box center [296, 284] width 11 height 11
click at [318, 283] on mat-icon "videocam_off" at bounding box center [320, 284] width 11 height 11
click at [299, 282] on mat-icon "mic" at bounding box center [296, 284] width 11 height 11
click at [315, 283] on mat-icon "videocam" at bounding box center [320, 284] width 11 height 11
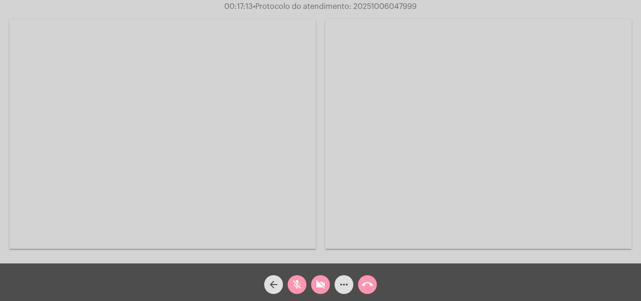
click at [299, 284] on mat-icon "mic_off" at bounding box center [296, 284] width 11 height 11
click at [320, 283] on mat-icon "videocam_off" at bounding box center [320, 284] width 11 height 11
click at [365, 284] on mat-icon "call_end" at bounding box center [367, 284] width 11 height 11
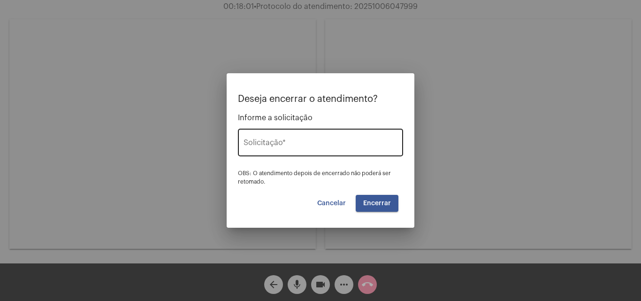
click at [301, 142] on input "Solicitação *" at bounding box center [321, 144] width 154 height 8
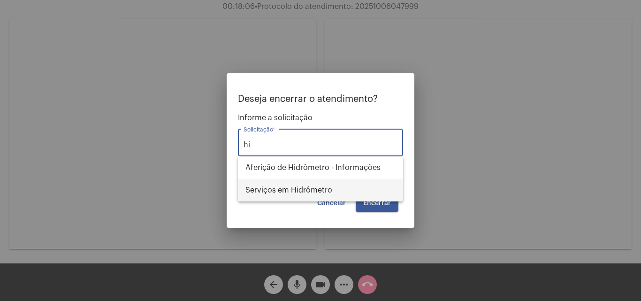
click at [318, 188] on span "Serviços em Hidrômetro" at bounding box center [320, 190] width 150 height 23
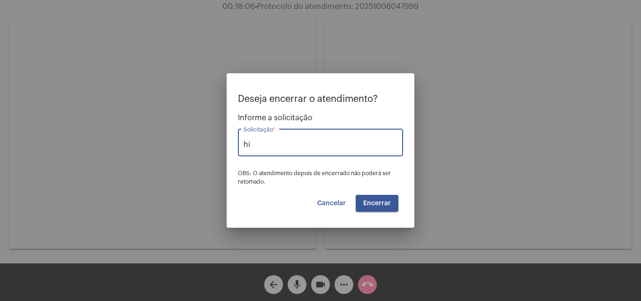
type input "Serviços em Hidrômetro"
click at [383, 206] on span "Encerrar" at bounding box center [377, 203] width 28 height 7
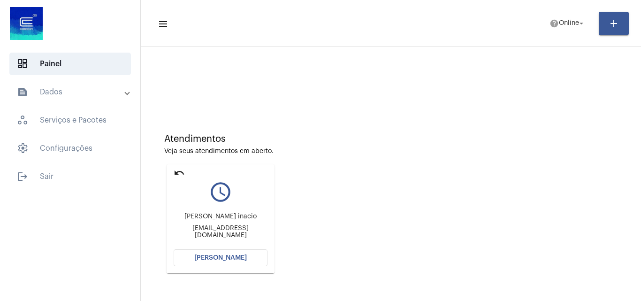
click at [259, 255] on button "[PERSON_NAME]" at bounding box center [221, 257] width 94 height 17
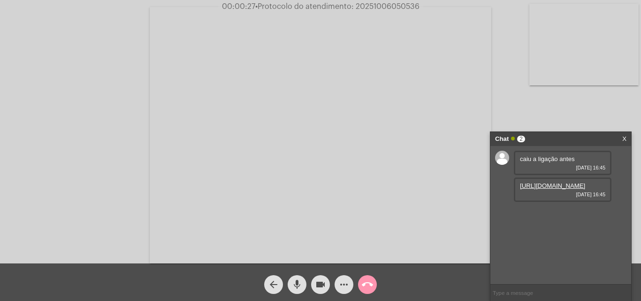
click at [541, 189] on link "https://neft-transfer-bucket.s3.amazonaws.com/temp-73fa56a4-89a3-a4b0-43ec-a577…" at bounding box center [552, 185] width 65 height 7
click at [555, 292] on input "text" at bounding box center [560, 292] width 141 height 16
click at [510, 290] on input "text" at bounding box center [560, 292] width 141 height 16
click at [506, 292] on input "text" at bounding box center [560, 292] width 141 height 16
click at [525, 289] on input "text" at bounding box center [560, 292] width 141 height 16
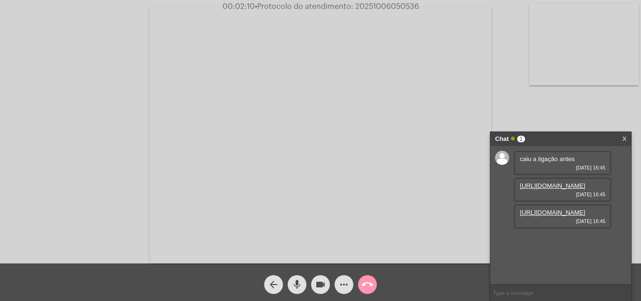
click at [522, 291] on input "text" at bounding box center [560, 292] width 141 height 16
click at [588, 276] on div "caiu a ligação antes 06/10/2025 16:45 https://neft-transfer-bucket.s3.amazonaws…" at bounding box center [560, 215] width 141 height 138
click at [543, 294] on input "text" at bounding box center [560, 292] width 141 height 16
click at [523, 286] on input "text" at bounding box center [560, 292] width 141 height 16
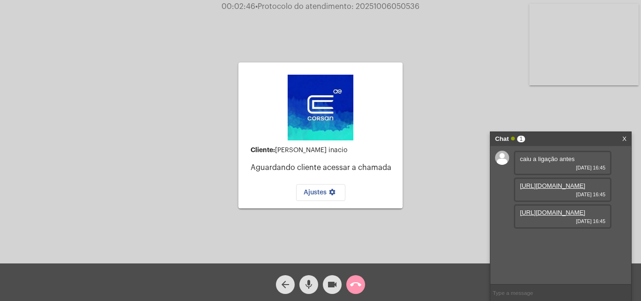
click at [357, 281] on mat-icon "call_end" at bounding box center [355, 284] width 11 height 11
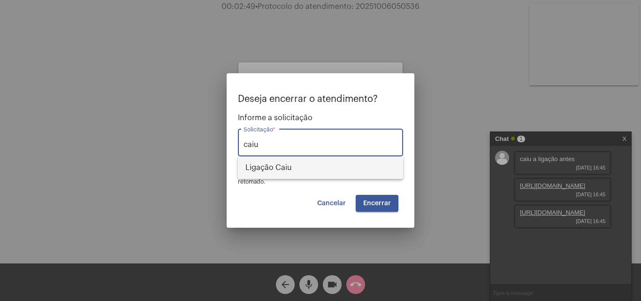
click at [365, 167] on span "Ligação Caiu" at bounding box center [320, 167] width 150 height 23
type input "Ligação Caiu"
click at [383, 196] on button "Encerrar" at bounding box center [377, 203] width 43 height 17
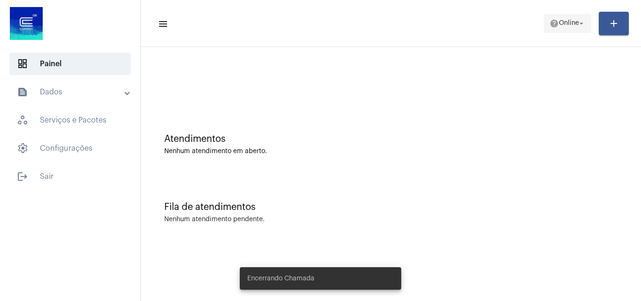
click at [581, 21] on mat-icon "arrow_drop_down" at bounding box center [581, 23] width 8 height 8
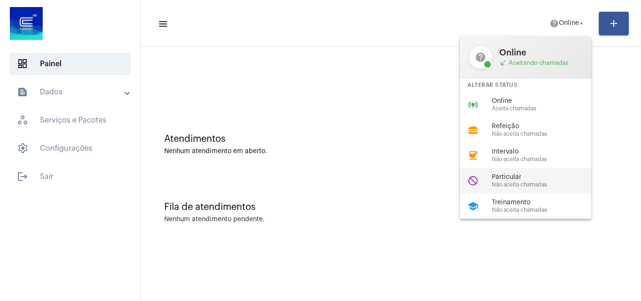
click at [531, 178] on span "Particular" at bounding box center [545, 177] width 107 height 7
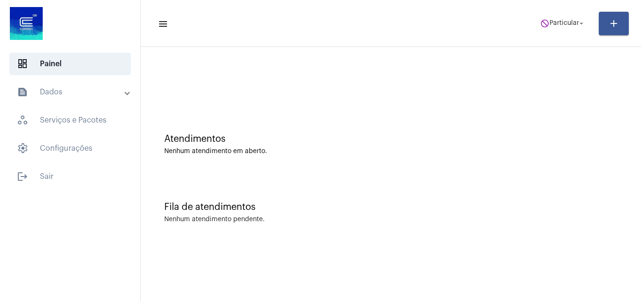
click at [528, 9] on mat-toolbar-row "menu do_not_disturb Particular arrow_drop_down add" at bounding box center [391, 23] width 500 height 30
click at [555, 32] on button "do_not_disturb Particular arrow_drop_down" at bounding box center [563, 23] width 57 height 19
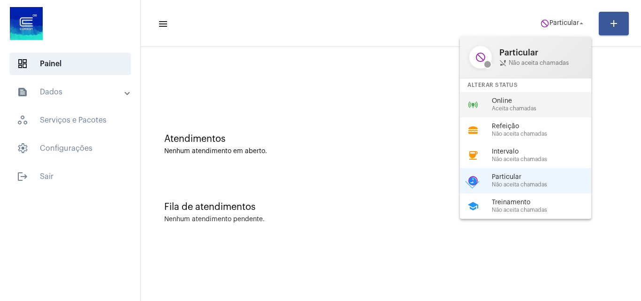
click at [543, 101] on span "Online" at bounding box center [545, 101] width 107 height 7
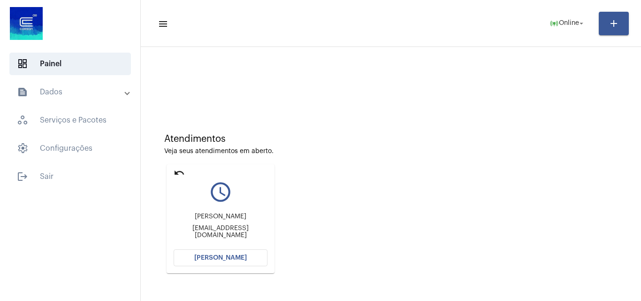
click at [232, 262] on button "[PERSON_NAME]" at bounding box center [221, 257] width 94 height 17
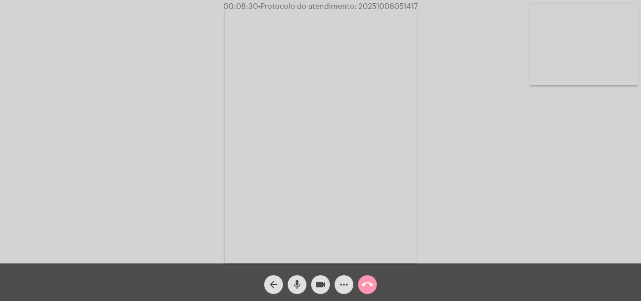
click at [344, 284] on mat-icon "more_horiz" at bounding box center [343, 284] width 11 height 11
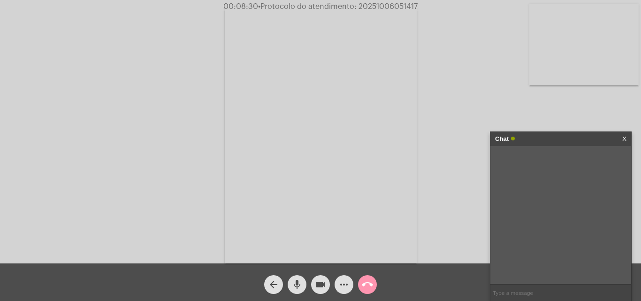
click at [550, 292] on input "text" at bounding box center [560, 292] width 141 height 16
type input "Oi!"
click at [349, 280] on mat-icon "more_horiz" at bounding box center [343, 284] width 11 height 11
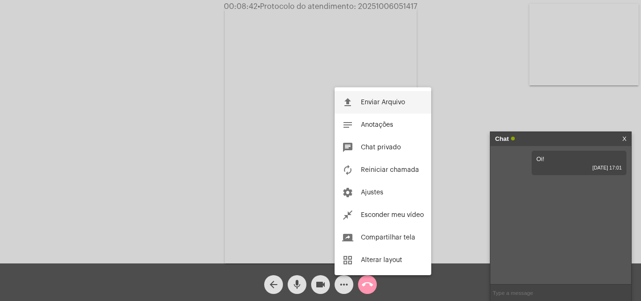
click at [390, 103] on span "Enviar Arquivo" at bounding box center [383, 102] width 44 height 7
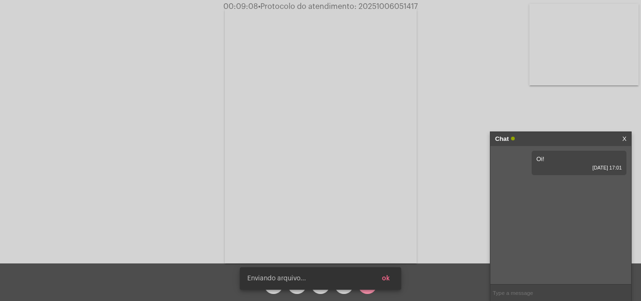
click at [523, 289] on input "text" at bounding box center [560, 292] width 141 height 16
click at [390, 280] on button "ok" at bounding box center [386, 278] width 23 height 17
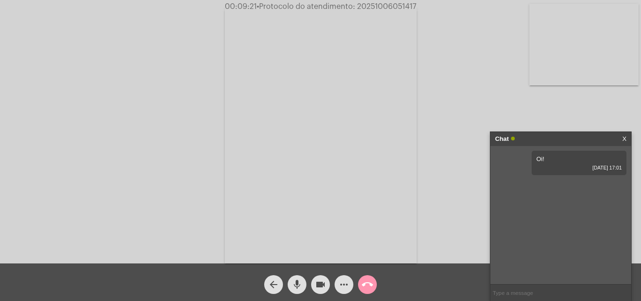
click at [524, 290] on input "text" at bounding box center [560, 292] width 141 height 16
click at [346, 283] on mat-icon "more_horiz" at bounding box center [343, 284] width 11 height 11
click at [505, 293] on input "text" at bounding box center [560, 292] width 141 height 16
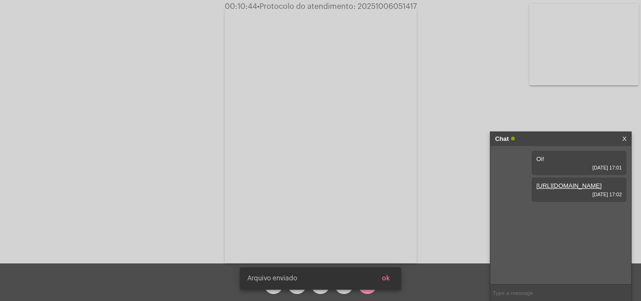
click at [557, 289] on input "text" at bounding box center [560, 292] width 141 height 16
click at [390, 277] on button "ok" at bounding box center [386, 278] width 23 height 17
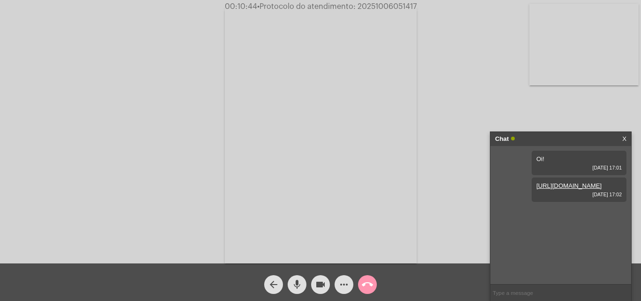
click at [527, 290] on input "text" at bounding box center [560, 292] width 141 height 16
click at [532, 295] on input "text" at bounding box center [560, 292] width 141 height 16
click at [534, 291] on input "text" at bounding box center [560, 292] width 141 height 16
click at [573, 293] on input "text" at bounding box center [560, 292] width 141 height 16
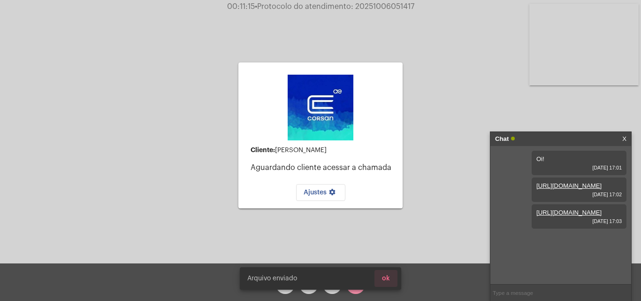
click at [383, 281] on span "ok" at bounding box center [386, 278] width 8 height 7
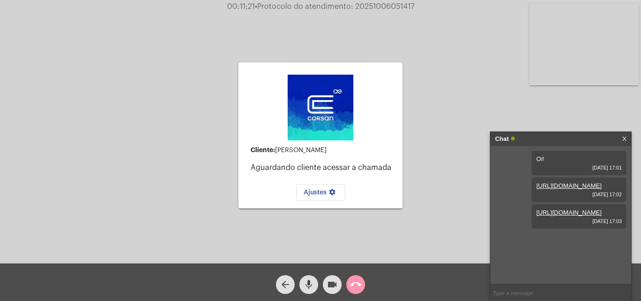
click at [515, 294] on input "text" at bounding box center [560, 292] width 141 height 16
type input "caso a ligação tenha caído, podem voltar comigo amanhã!"
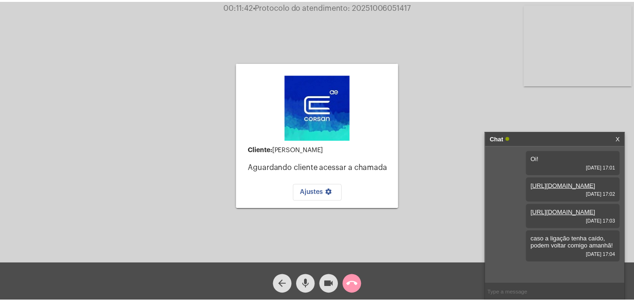
scroll to position [0, 0]
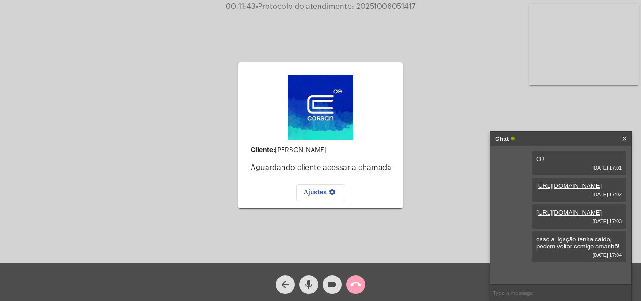
drag, startPoint x: 355, startPoint y: 286, endPoint x: 362, endPoint y: 285, distance: 6.6
click at [362, 285] on button "call_end" at bounding box center [355, 284] width 19 height 19
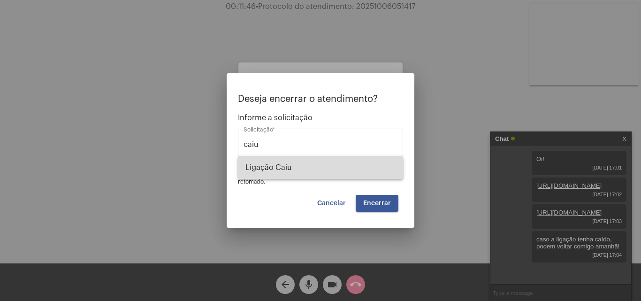
click at [364, 166] on span "Ligação Caiu" at bounding box center [320, 167] width 150 height 23
type input "Ligação Caiu"
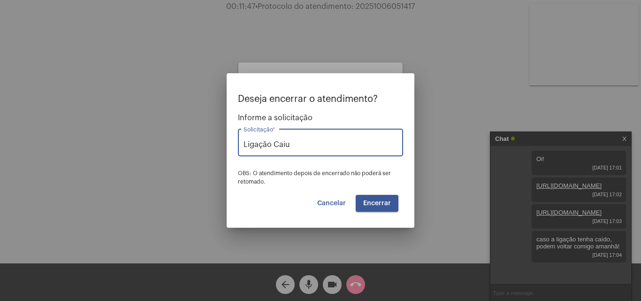
click at [375, 205] on span "Encerrar" at bounding box center [377, 203] width 28 height 7
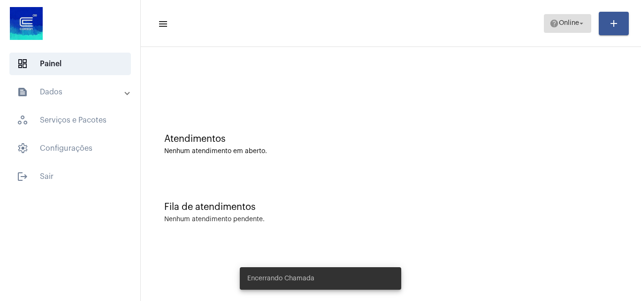
click at [579, 19] on mat-icon "arrow_drop_down" at bounding box center [581, 23] width 8 height 8
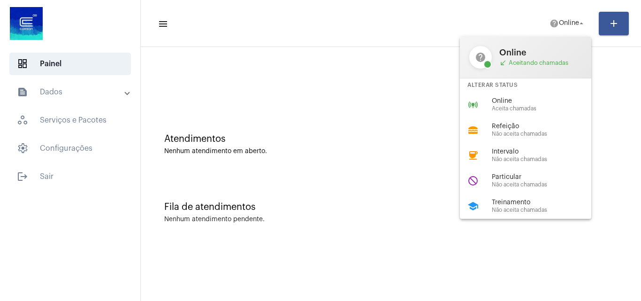
click at [46, 168] on div at bounding box center [320, 150] width 641 height 301
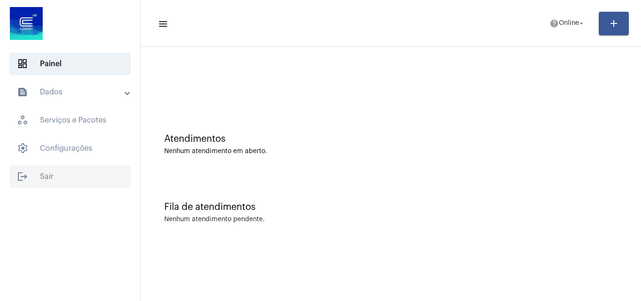
click at [52, 178] on span "logout Sair" at bounding box center [70, 176] width 122 height 23
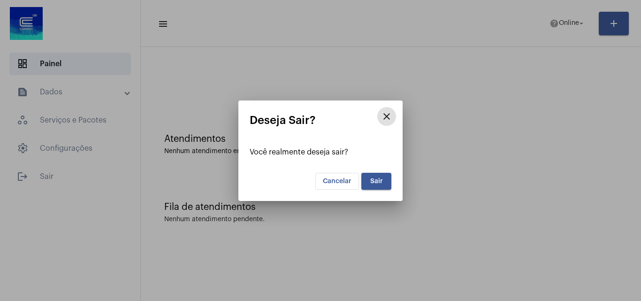
click at [389, 180] on button "Sair" at bounding box center [376, 181] width 30 height 17
